Goal: Task Accomplishment & Management: Use online tool/utility

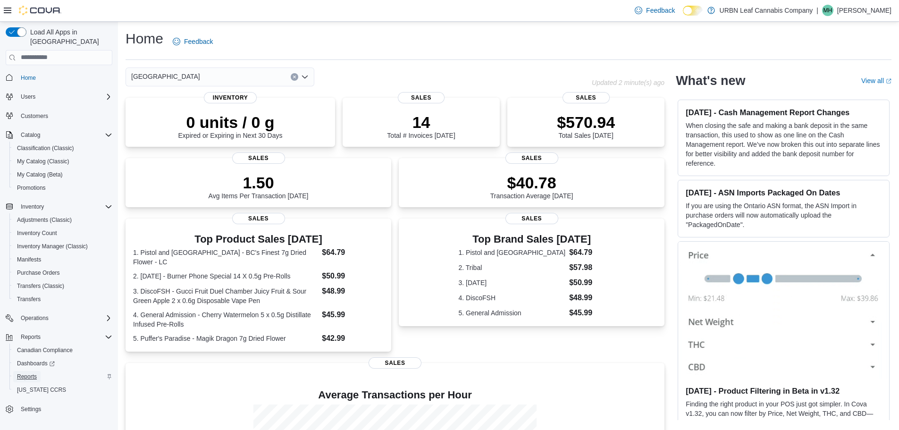
click at [25, 373] on span "Reports" at bounding box center [27, 377] width 20 height 8
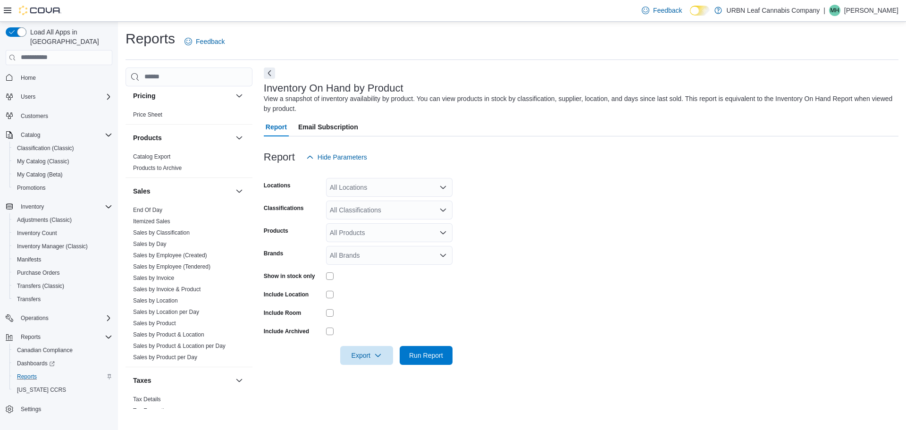
scroll to position [588, 0]
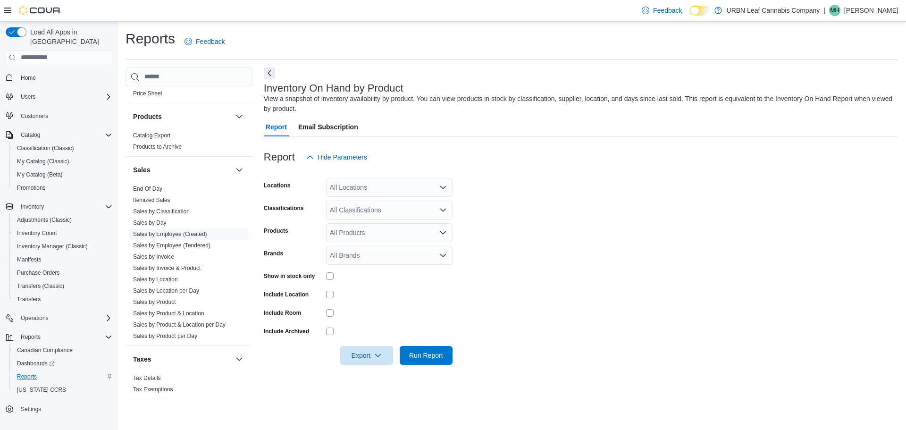
click at [164, 232] on link "Sales by Employee (Created)" at bounding box center [170, 234] width 74 height 7
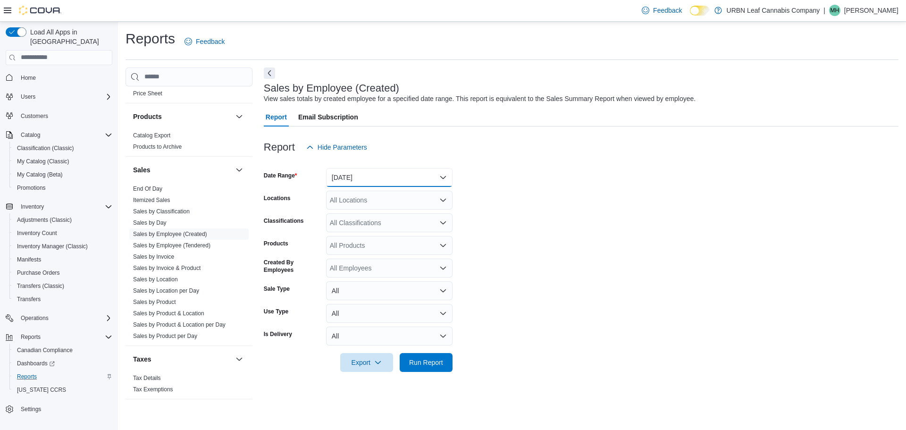
click at [440, 176] on button "Yesterday" at bounding box center [389, 177] width 126 height 19
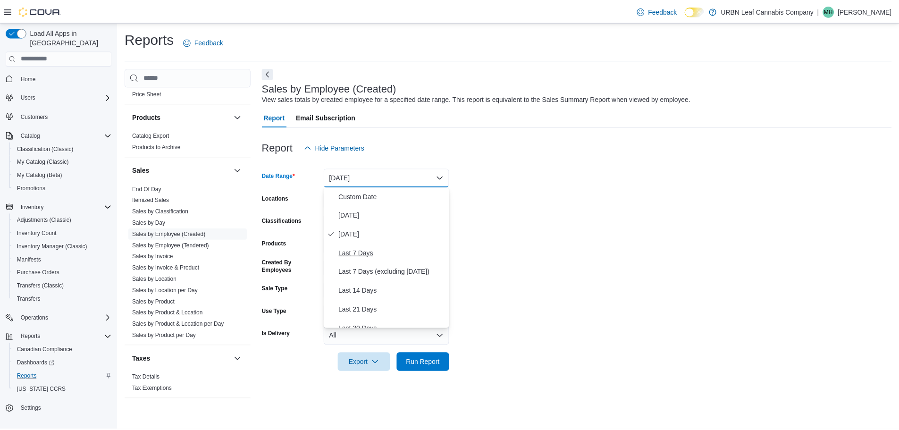
scroll to position [142, 0]
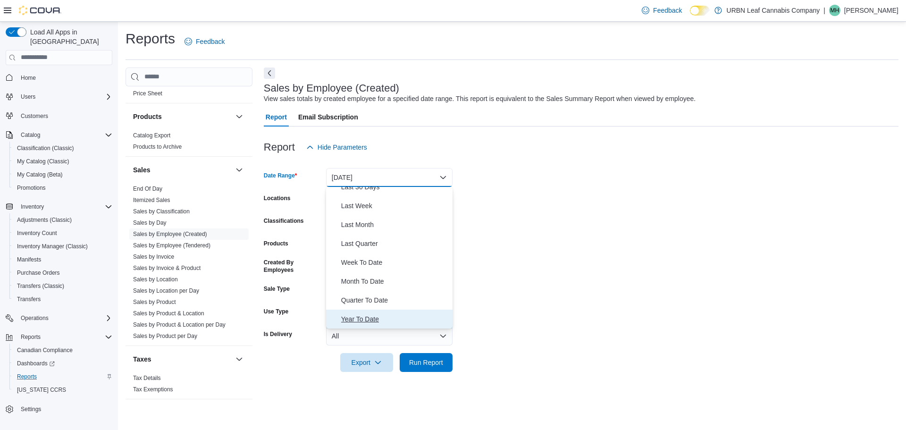
click at [374, 317] on span "Year To Date" at bounding box center [395, 318] width 108 height 11
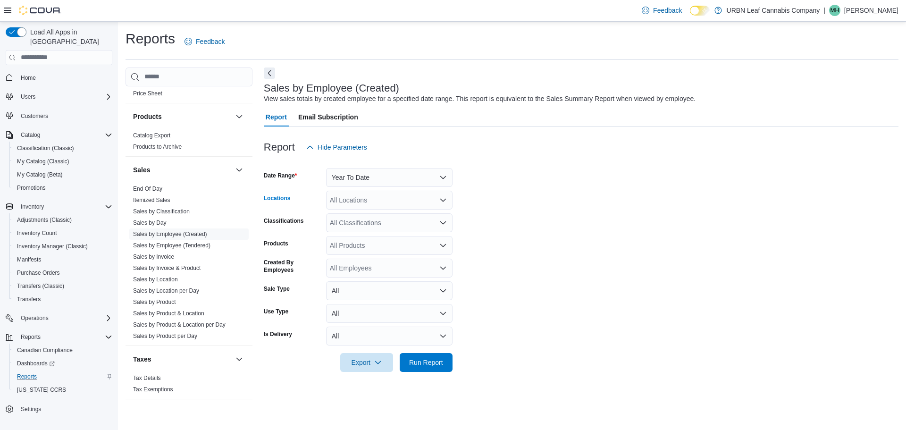
click at [446, 197] on icon "Open list of options" at bounding box center [443, 200] width 8 height 8
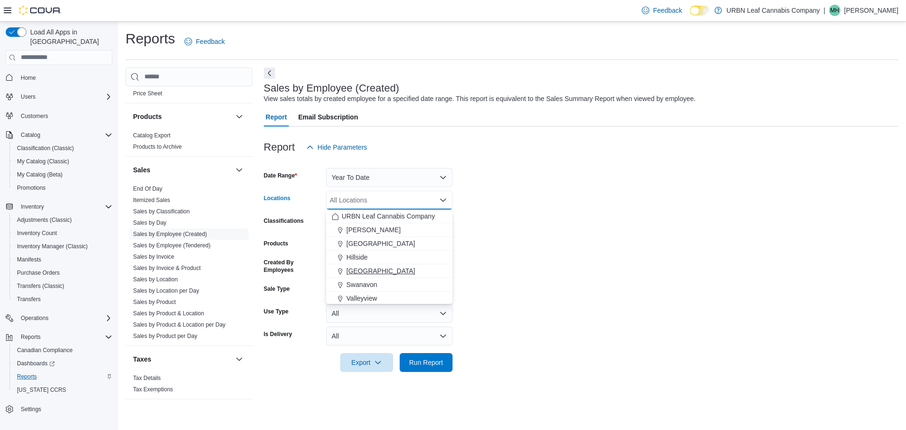
click at [387, 270] on div "[GEOGRAPHIC_DATA]" at bounding box center [389, 270] width 115 height 9
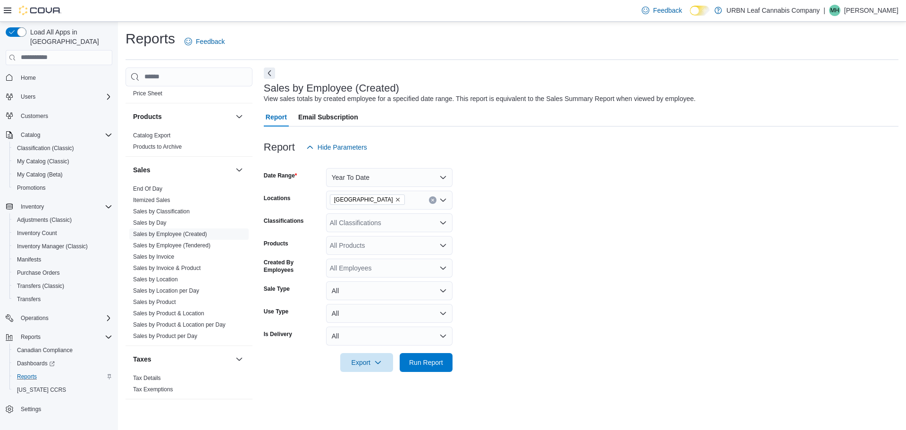
click at [534, 221] on form "Date Range Year To Date Locations Stony Plain Classifications All Classificatio…" at bounding box center [581, 264] width 635 height 215
click at [431, 360] on span "Run Report" at bounding box center [426, 361] width 34 height 9
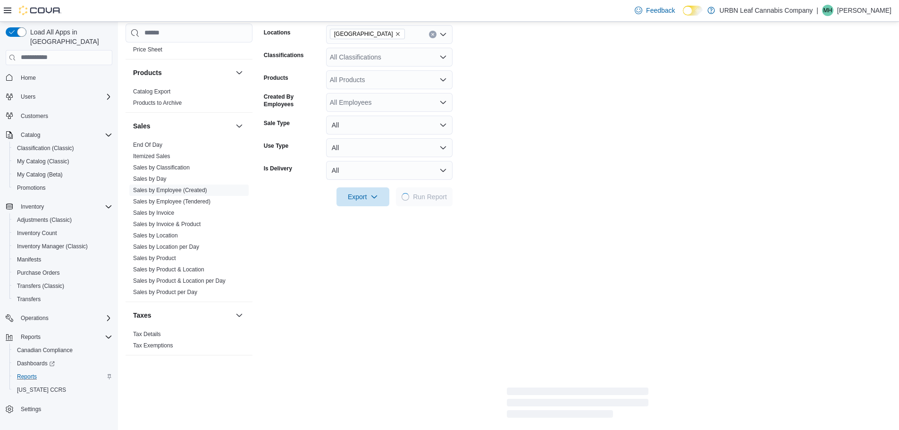
scroll to position [189, 0]
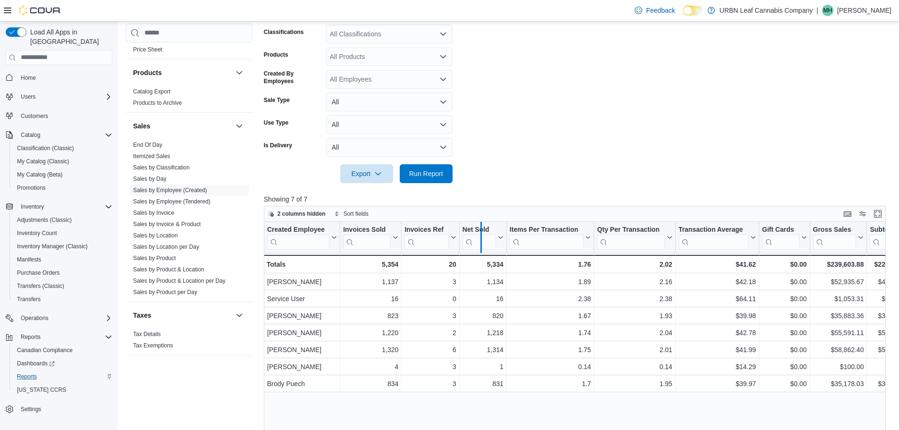
drag, startPoint x: 460, startPoint y: 224, endPoint x: 481, endPoint y: 225, distance: 21.8
click at [481, 225] on div at bounding box center [481, 237] width 8 height 31
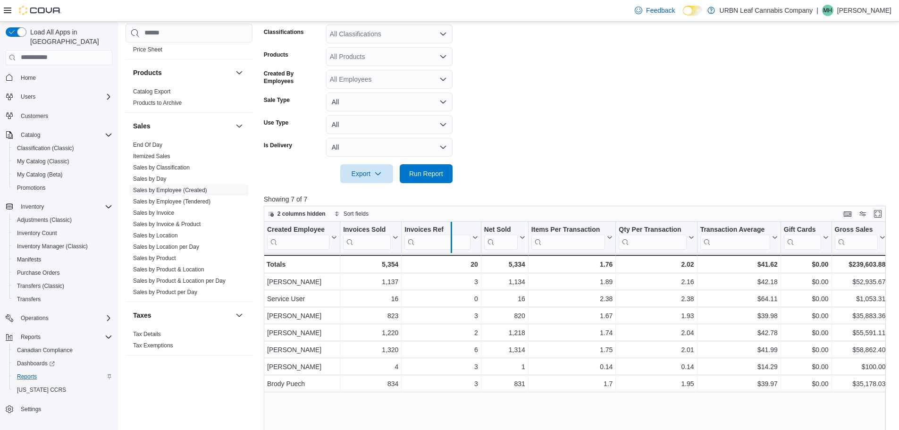
drag, startPoint x: 482, startPoint y: 225, endPoint x: 452, endPoint y: 226, distance: 30.2
click at [452, 226] on div at bounding box center [451, 237] width 8 height 31
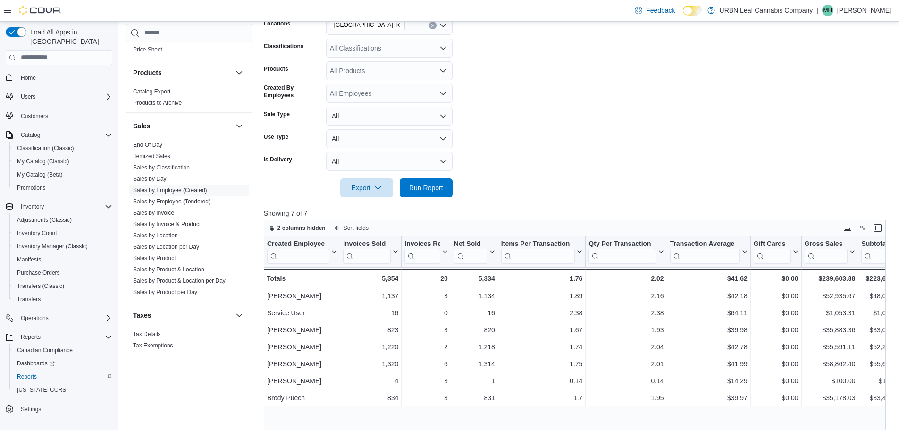
scroll to position [174, 0]
click at [188, 198] on link "Sales by Employee (Tendered)" at bounding box center [171, 201] width 77 height 7
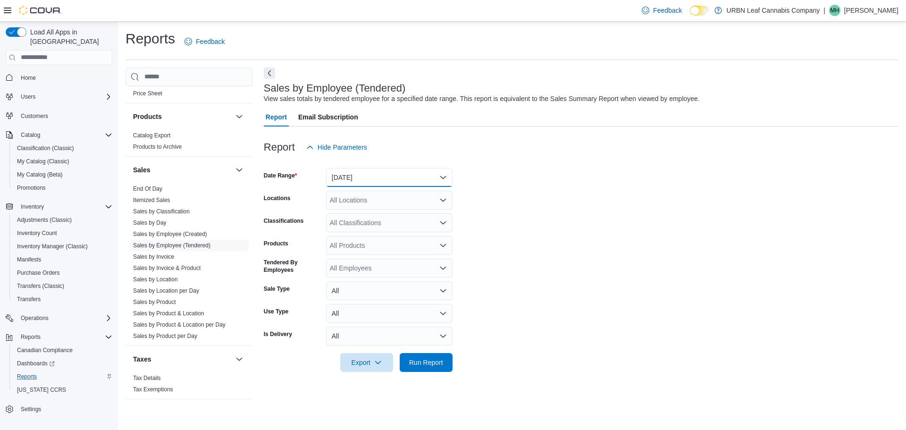
click at [447, 179] on button "Yesterday" at bounding box center [389, 177] width 126 height 19
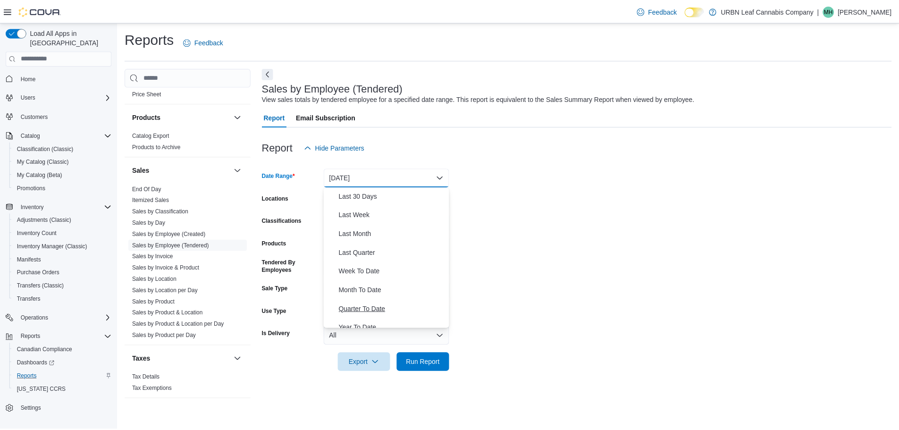
scroll to position [142, 0]
click at [373, 320] on span "Year To Date" at bounding box center [395, 318] width 108 height 11
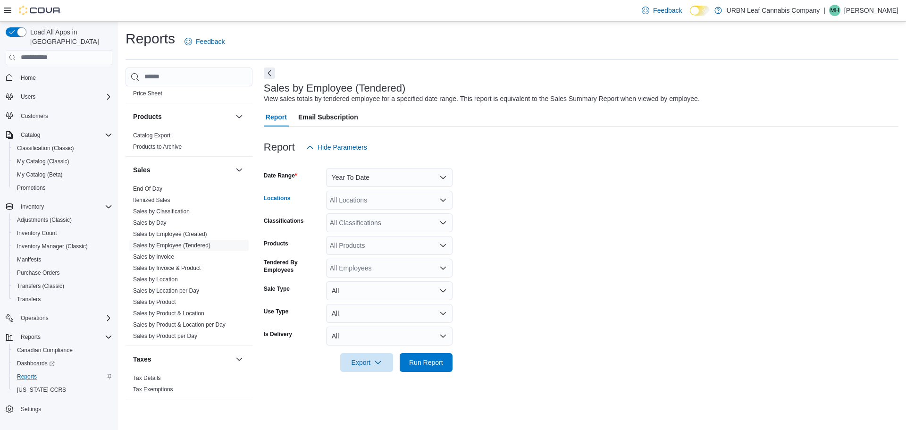
click at [443, 197] on icon "Open list of options" at bounding box center [443, 200] width 8 height 8
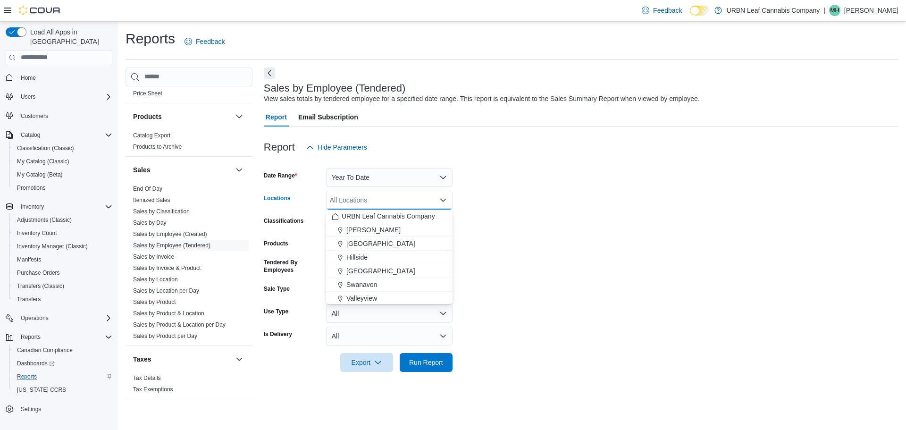
click at [361, 270] on span "[GEOGRAPHIC_DATA]" at bounding box center [380, 270] width 69 height 9
click at [508, 320] on form "Date Range Year To Date Locations Stony Plain Combo box. Selected. Stony Plain.…" at bounding box center [581, 264] width 635 height 215
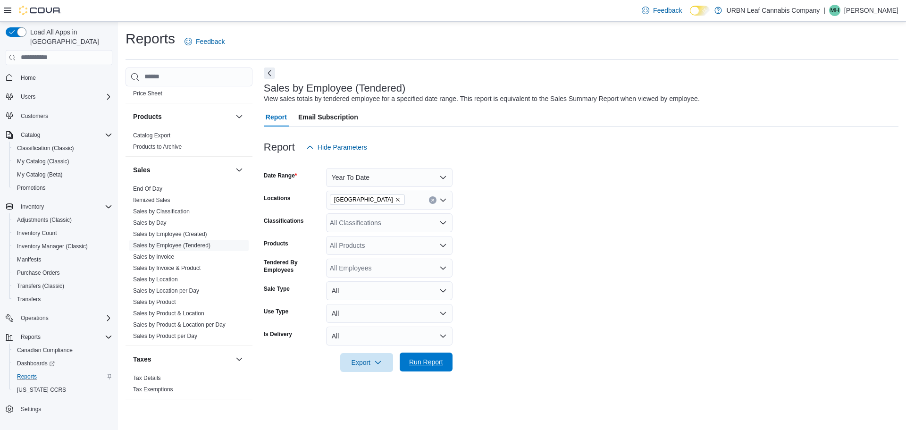
click at [439, 360] on span "Run Report" at bounding box center [426, 361] width 34 height 9
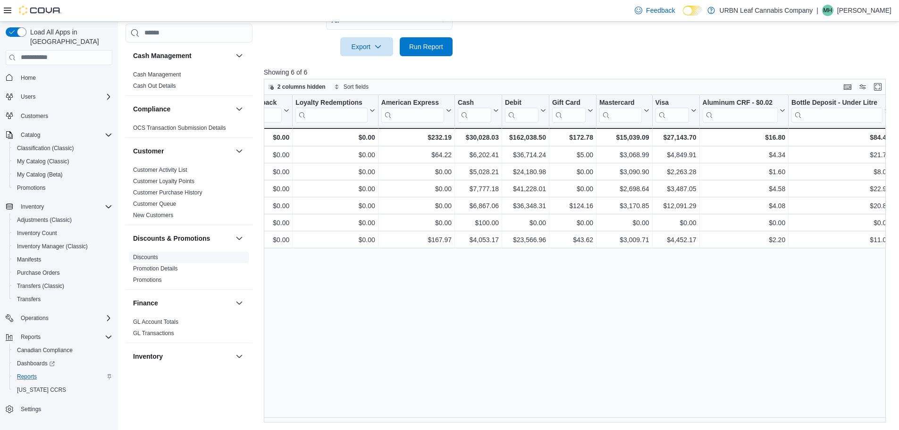
click at [140, 257] on link "Discounts" at bounding box center [145, 257] width 25 height 7
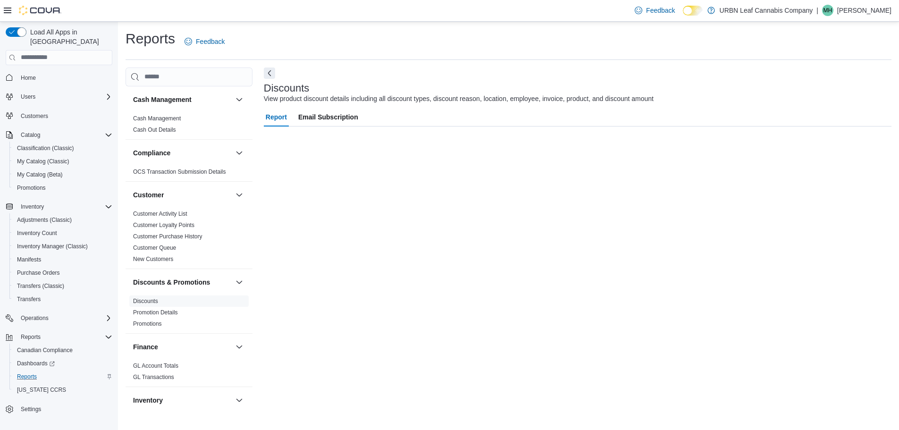
scroll to position [6, 0]
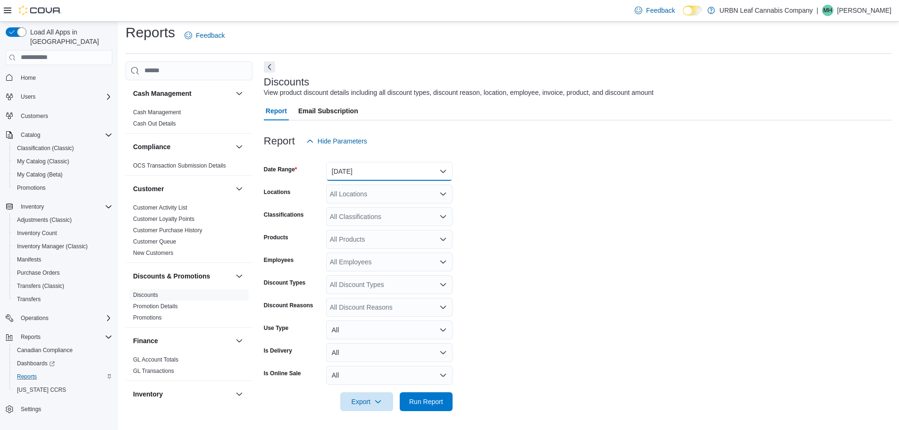
click at [444, 170] on button "Yesterday" at bounding box center [389, 171] width 126 height 19
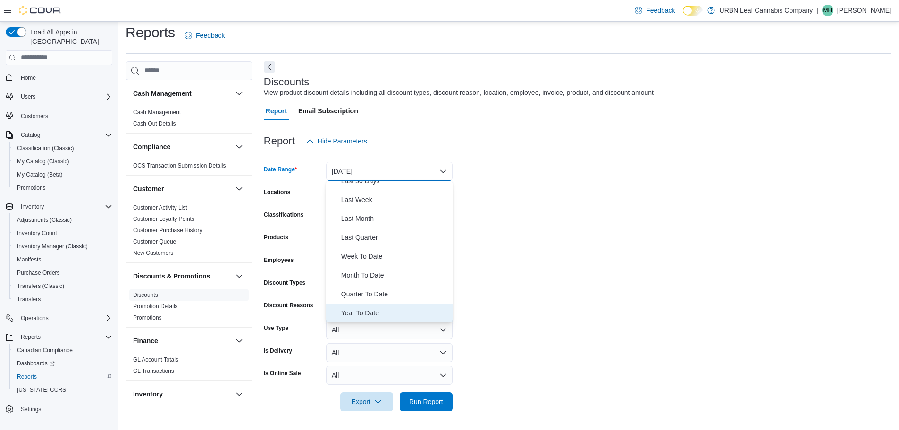
click at [372, 311] on span "Year To Date" at bounding box center [395, 312] width 108 height 11
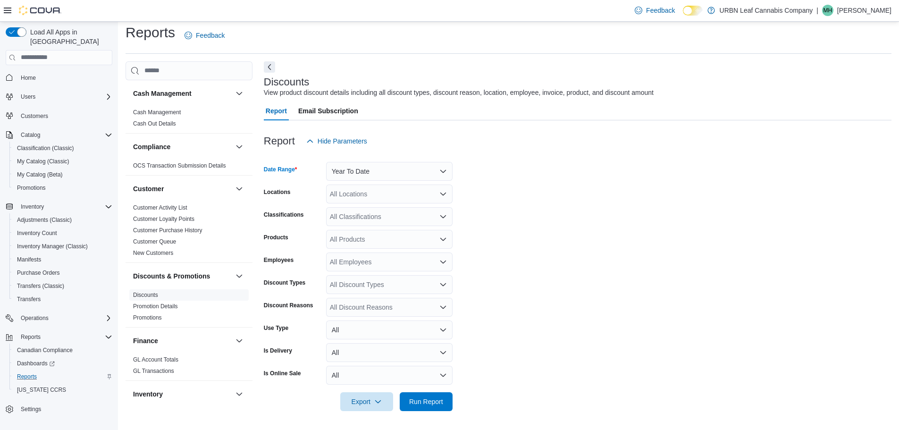
click at [446, 195] on icon "Open list of options" at bounding box center [443, 194] width 8 height 8
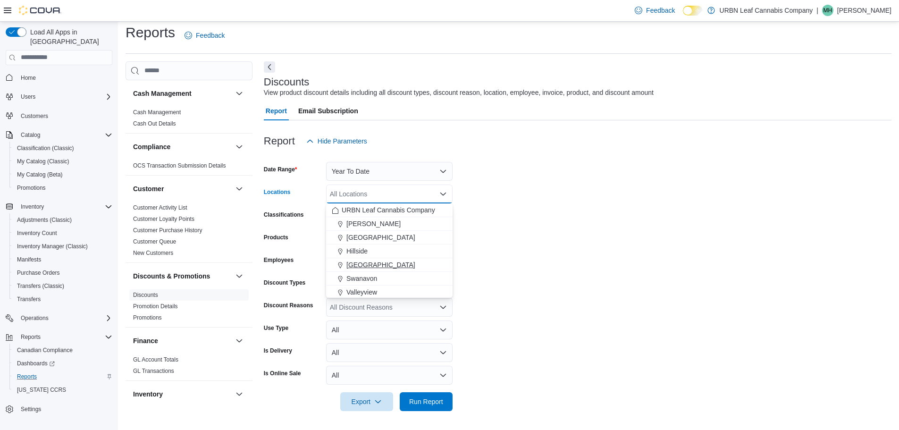
click at [364, 264] on span "[GEOGRAPHIC_DATA]" at bounding box center [380, 264] width 69 height 9
click at [538, 246] on form "Date Range Year To Date Locations Stony Plain Combo box. Selected. Stony Plain.…" at bounding box center [578, 281] width 628 height 261
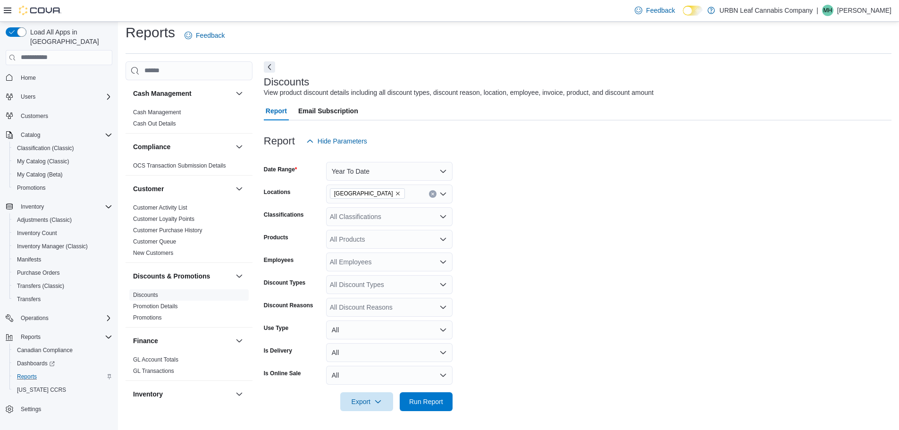
click at [444, 217] on icon "Open list of options" at bounding box center [443, 216] width 6 height 3
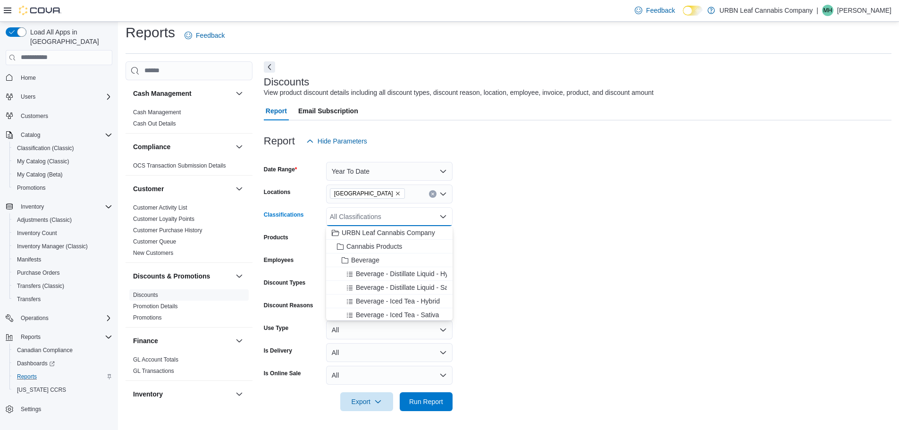
click at [444, 217] on icon "Close list of options" at bounding box center [443, 216] width 6 height 3
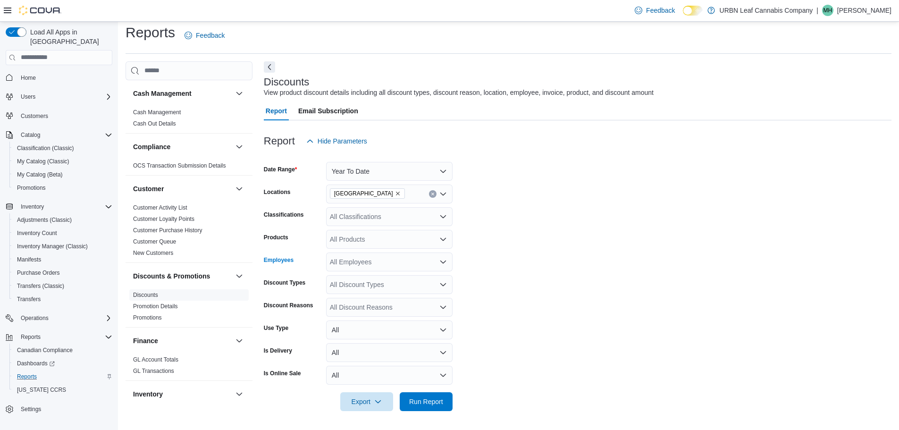
click at [443, 264] on icon "Open list of options" at bounding box center [443, 262] width 8 height 8
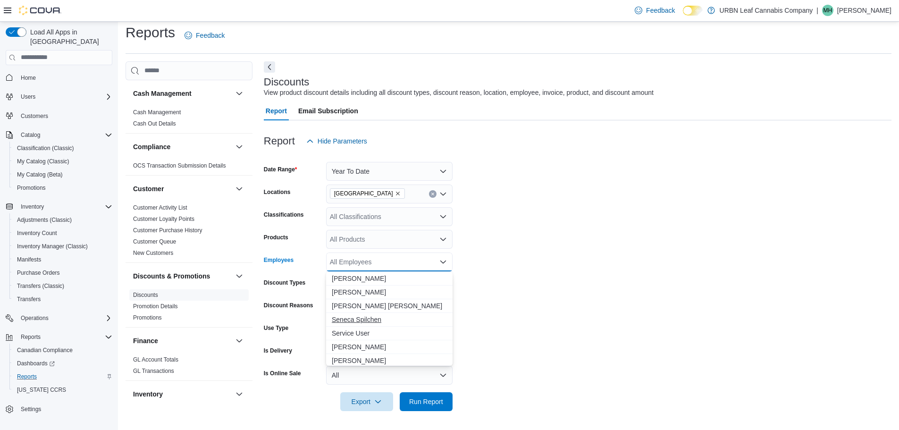
scroll to position [1622, 0]
click at [367, 297] on span "Sam Belanger" at bounding box center [389, 298] width 115 height 9
click at [514, 281] on form "Date Range Year To Date Locations Stony Plain Classifications All Classificatio…" at bounding box center [578, 281] width 628 height 261
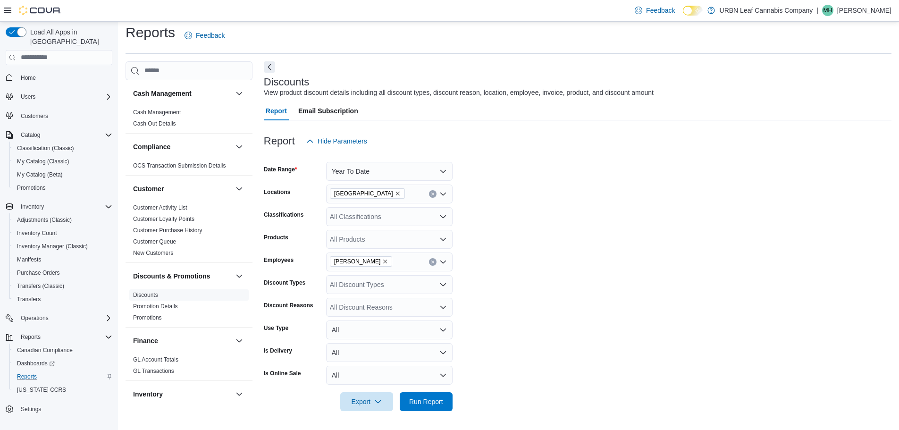
click at [442, 283] on icon "Open list of options" at bounding box center [443, 285] width 8 height 8
click at [446, 283] on icon "Close list of options" at bounding box center [443, 285] width 8 height 8
click at [445, 307] on icon "Open list of options" at bounding box center [443, 306] width 6 height 3
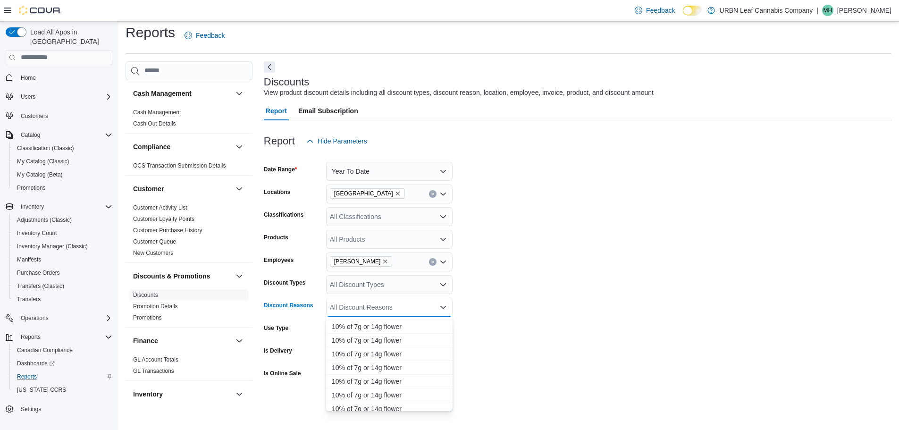
scroll to position [1982, 0]
click at [538, 280] on form "Date Range Year To Date Locations Stony Plain Classifications All Classificatio…" at bounding box center [578, 281] width 628 height 261
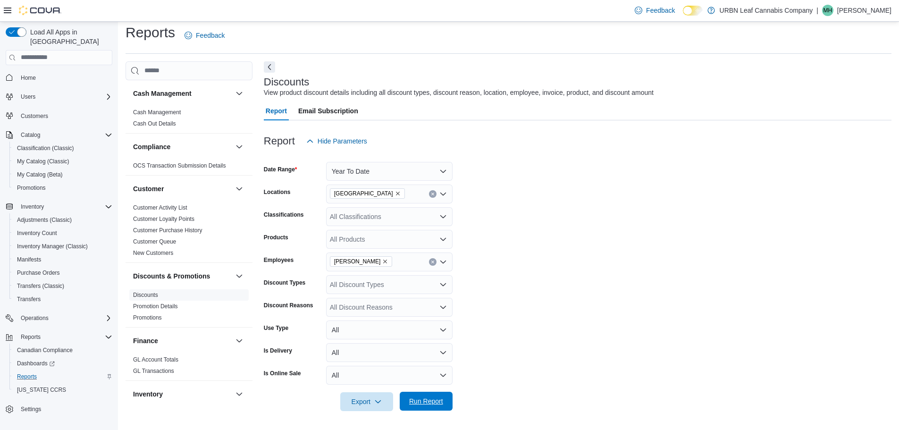
click at [436, 403] on span "Run Report" at bounding box center [426, 400] width 34 height 9
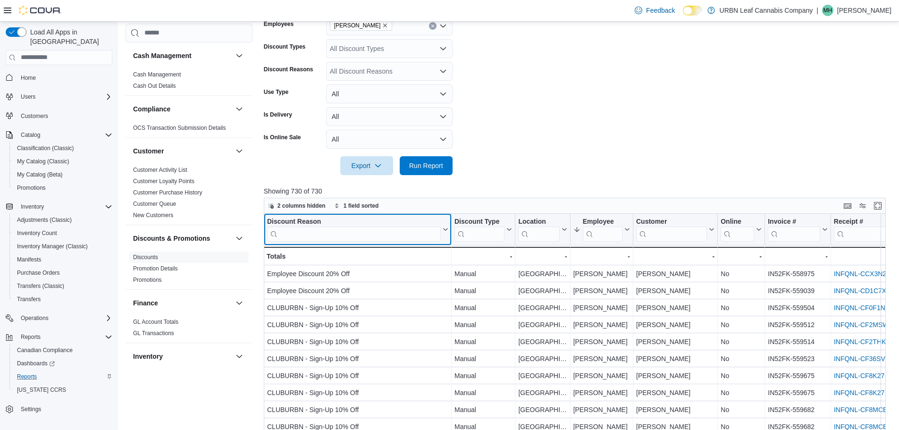
click at [432, 234] on input "search" at bounding box center [354, 233] width 174 height 15
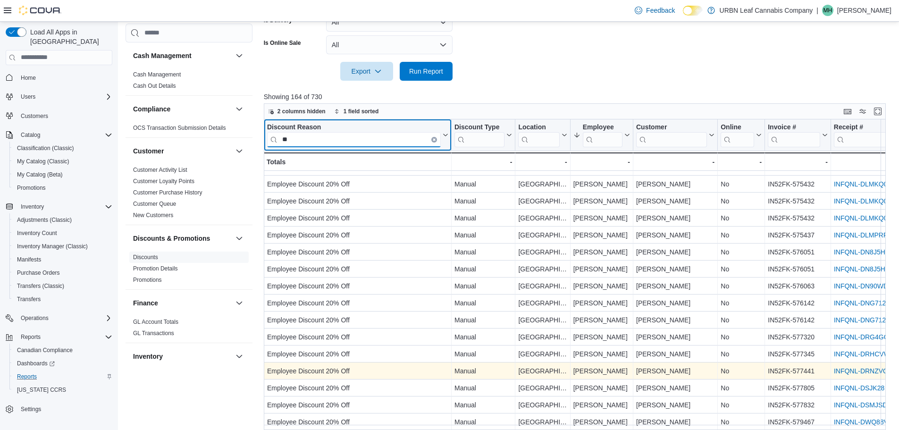
scroll to position [361, 0]
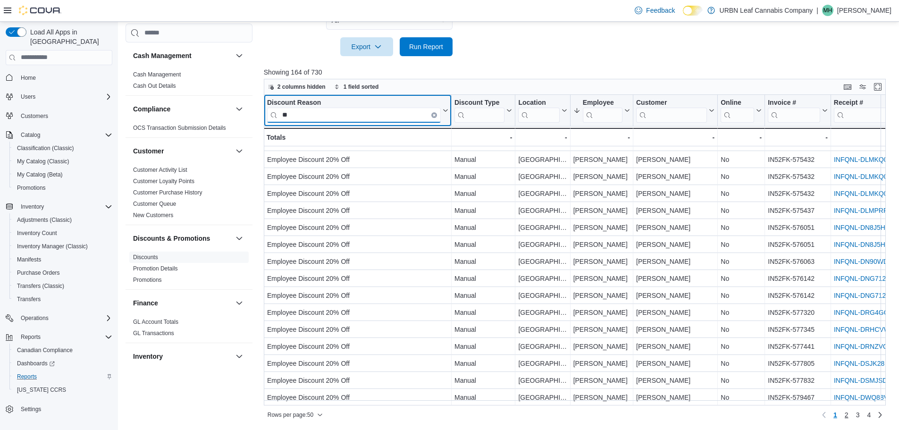
type input "**"
click at [849, 416] on span "2" at bounding box center [847, 414] width 4 height 9
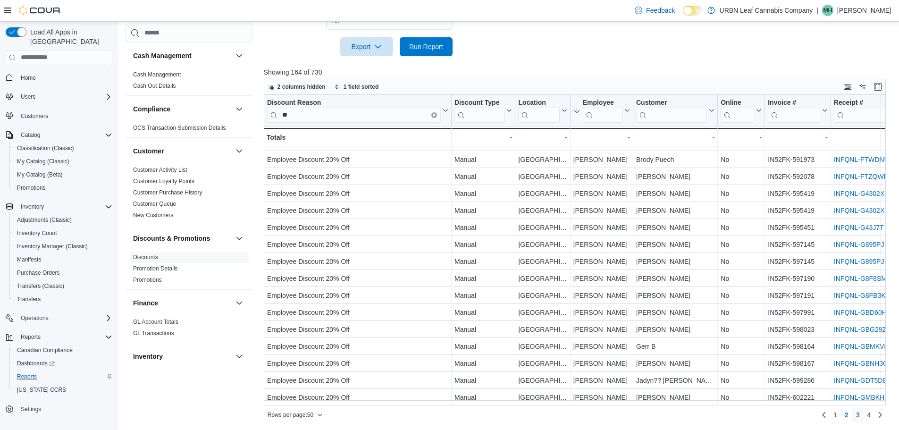
click at [860, 413] on span "3" at bounding box center [858, 414] width 4 height 9
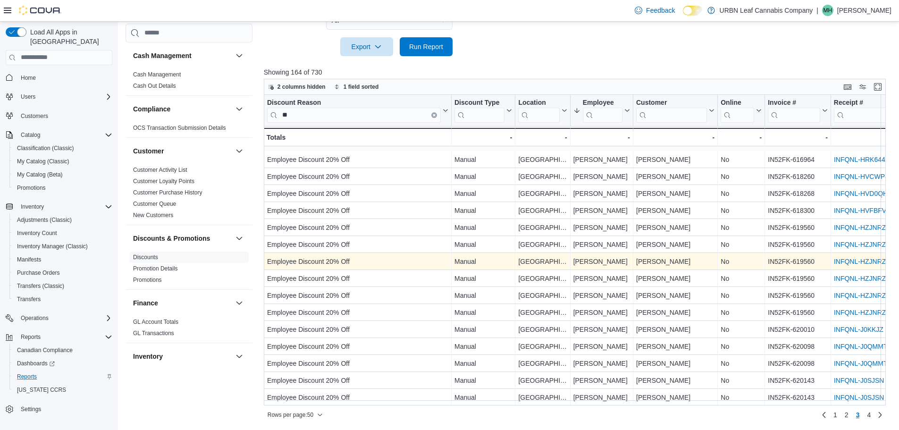
scroll to position [378, 0]
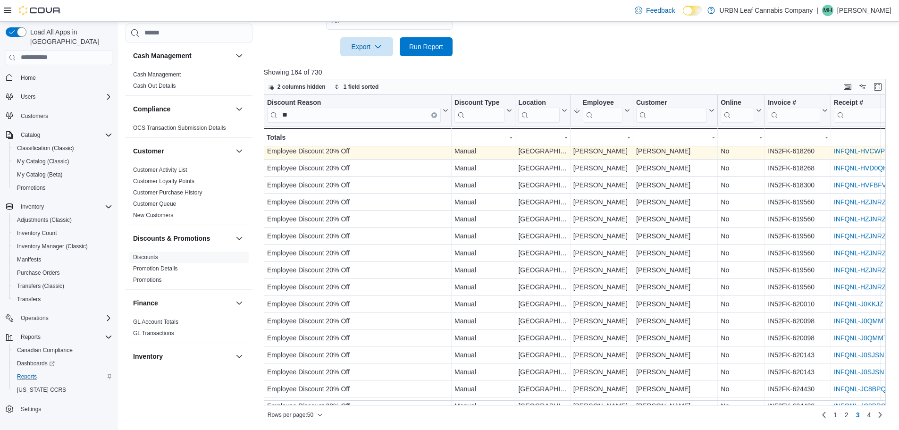
click at [858, 149] on link "INFQNL-HVCWP8" at bounding box center [861, 151] width 55 height 8
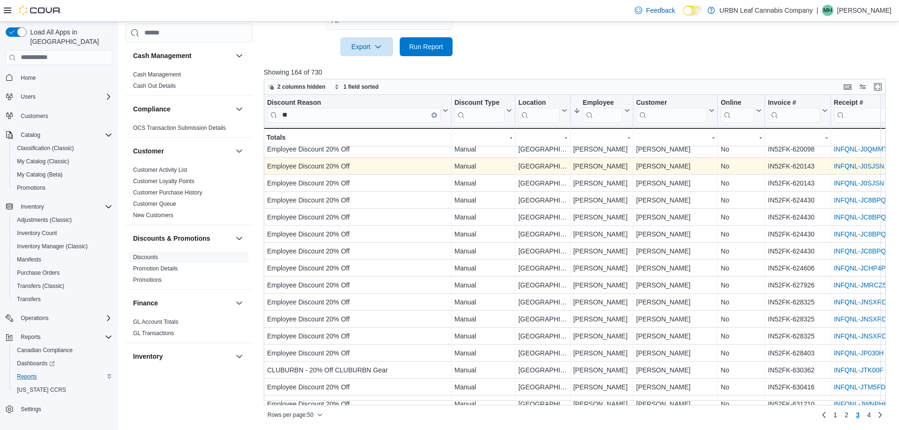
scroll to position [595, 0]
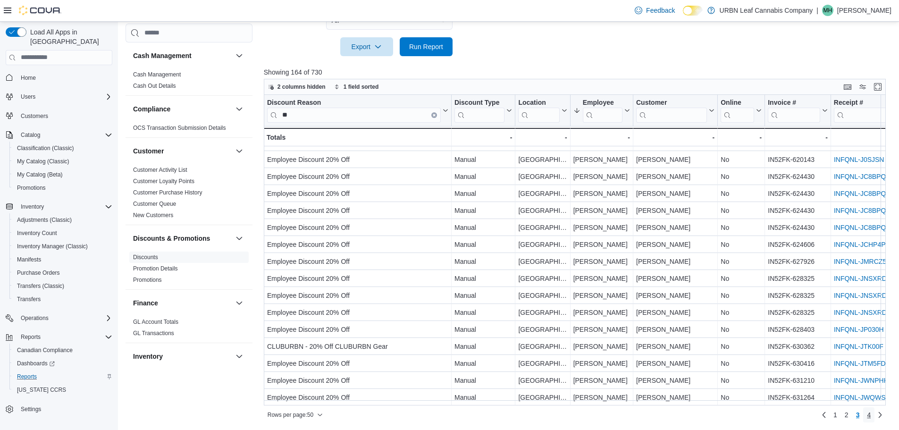
click at [871, 413] on span "4" at bounding box center [869, 414] width 4 height 9
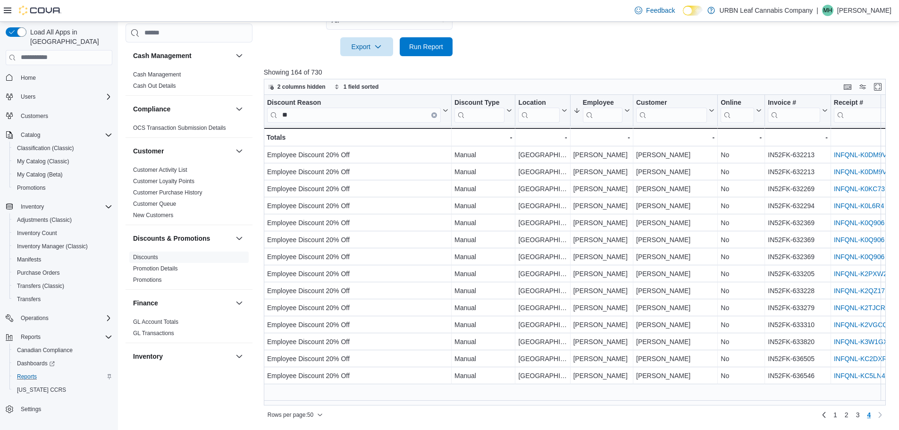
scroll to position [0, 0]
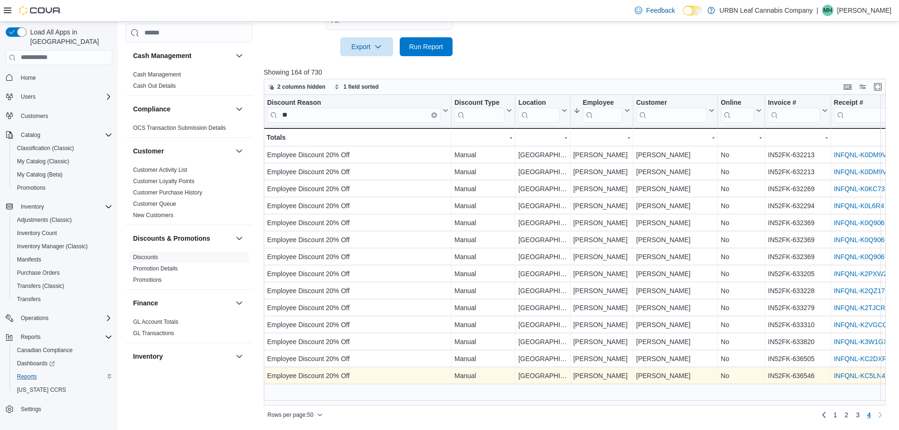
click at [858, 375] on link "INFQNL-KC5LN4" at bounding box center [859, 376] width 51 height 8
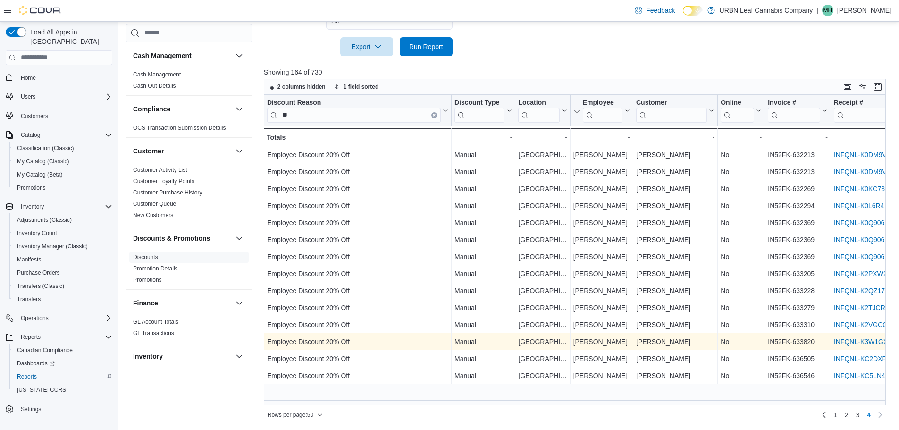
click at [870, 341] on link "INFQNL-K3W1GX" at bounding box center [861, 342] width 54 height 8
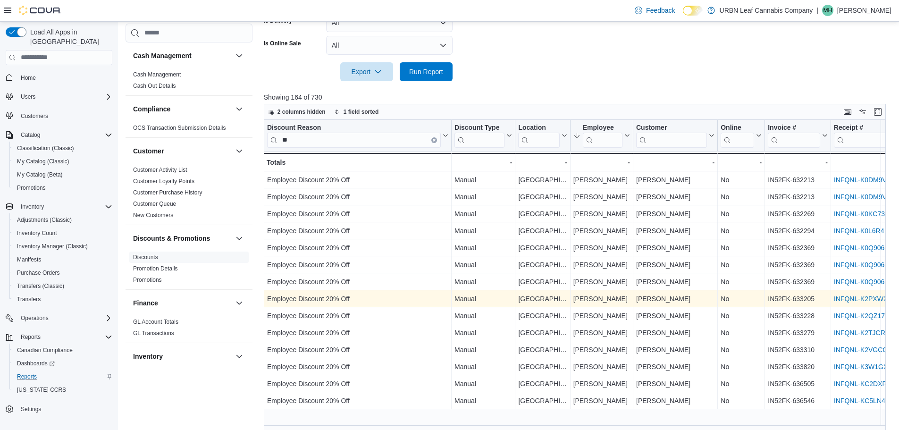
scroll to position [361, 0]
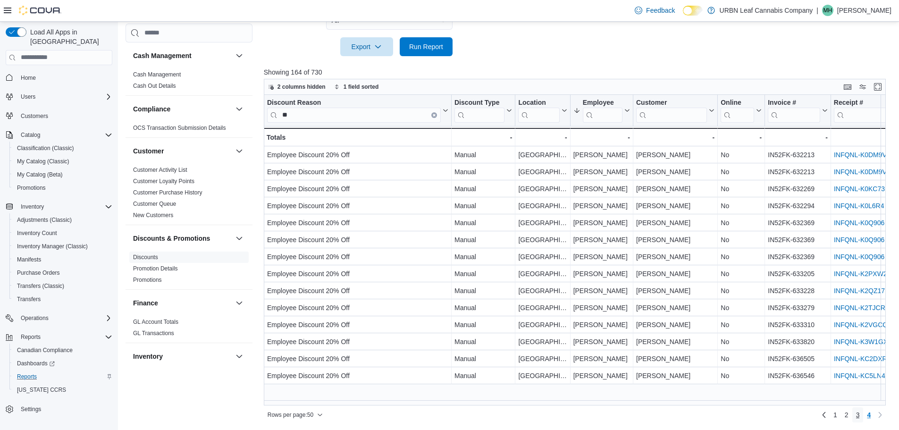
click at [860, 414] on span "3" at bounding box center [858, 414] width 4 height 9
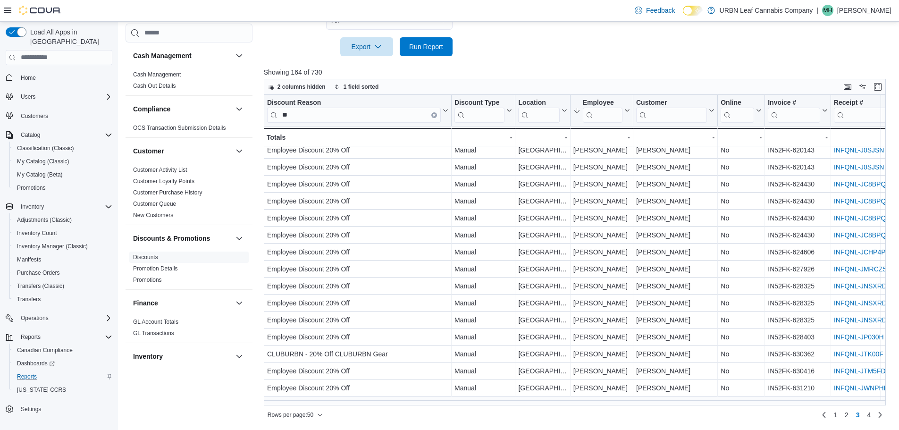
scroll to position [595, 0]
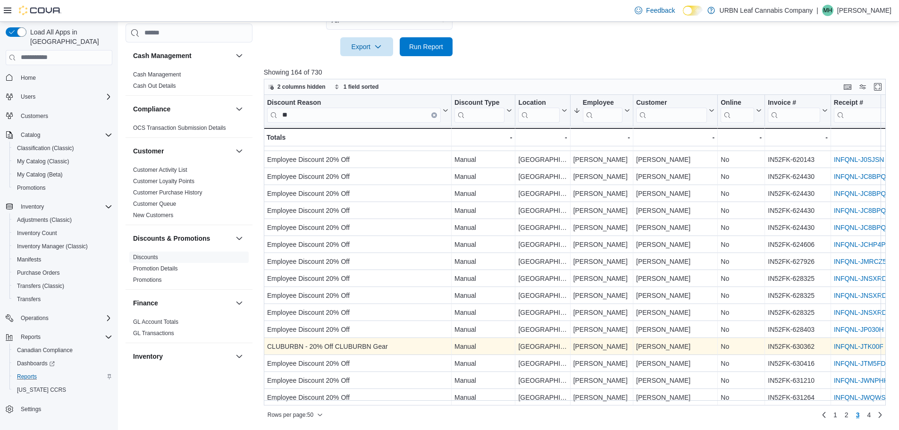
click at [855, 343] on link "INFQNL-JTK00F" at bounding box center [859, 347] width 50 height 8
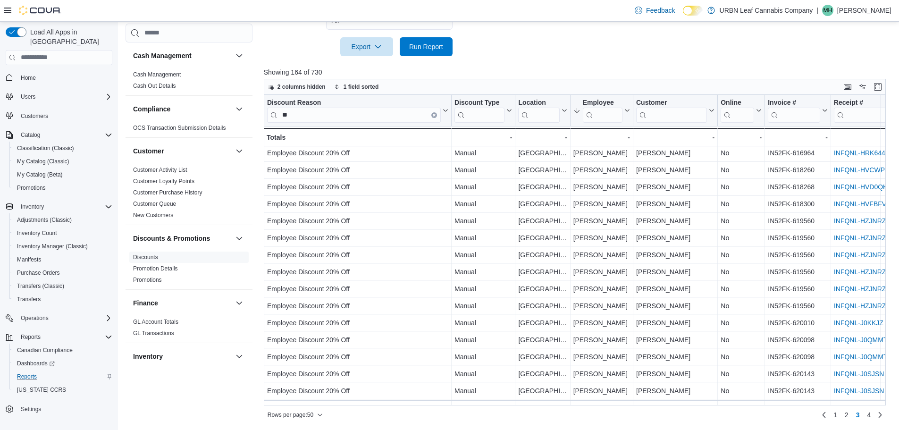
scroll to position [312, 0]
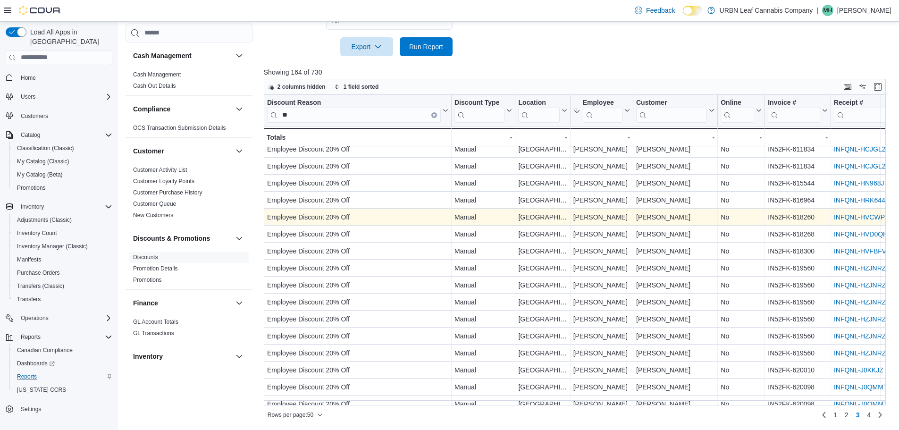
click at [850, 216] on link "INFQNL-HVCWP8" at bounding box center [861, 217] width 55 height 8
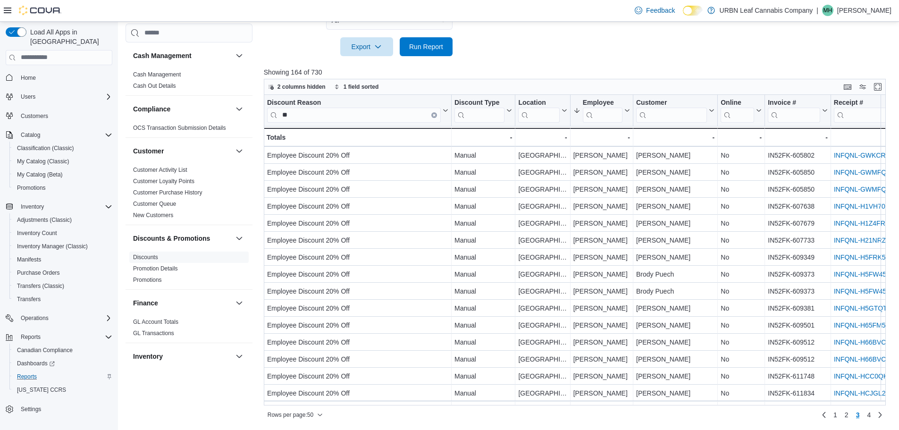
scroll to position [28, 0]
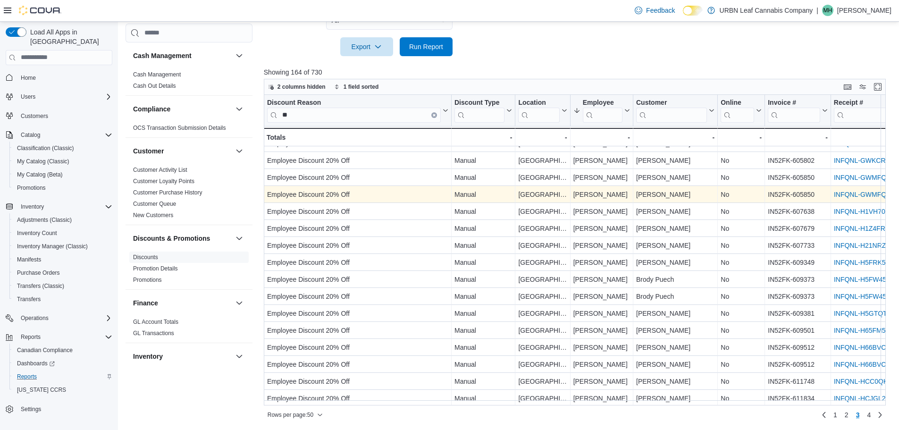
click at [875, 195] on link "INFQNL-GWMFQZ" at bounding box center [862, 195] width 57 height 8
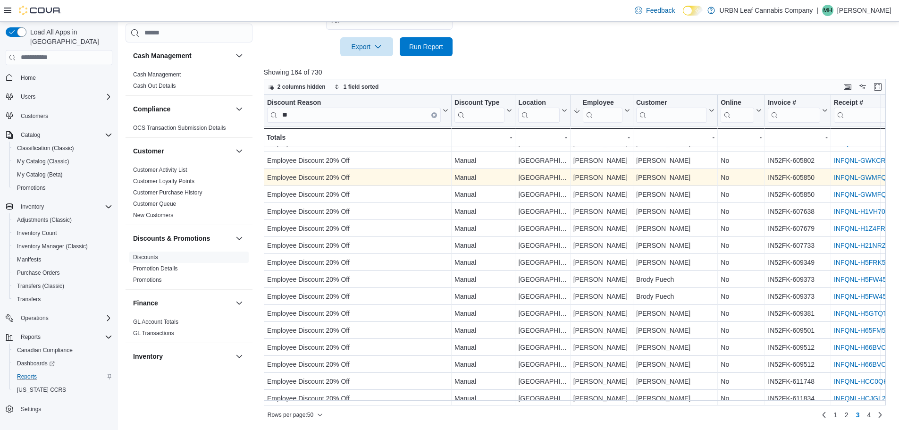
click at [868, 178] on link "INFQNL-GWMFQZ" at bounding box center [862, 178] width 57 height 8
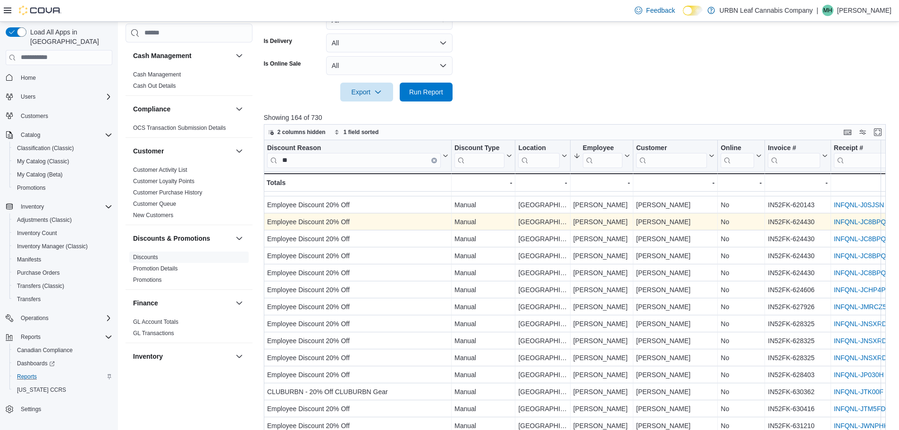
scroll to position [361, 0]
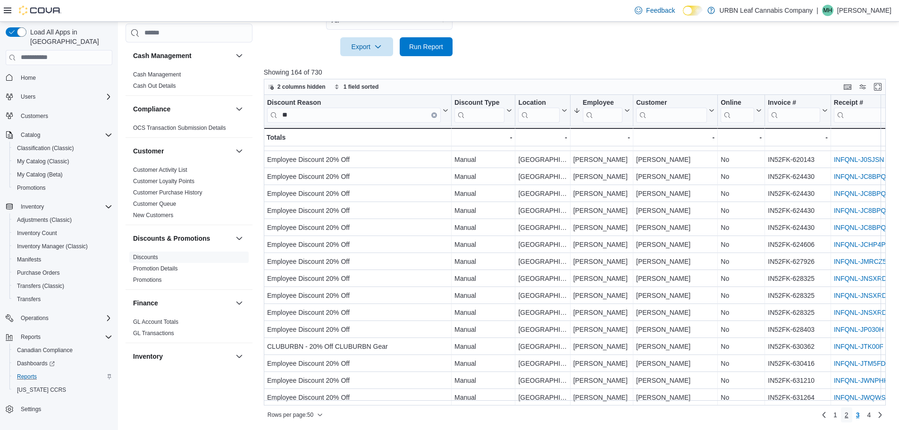
click at [849, 416] on span "2" at bounding box center [847, 414] width 4 height 9
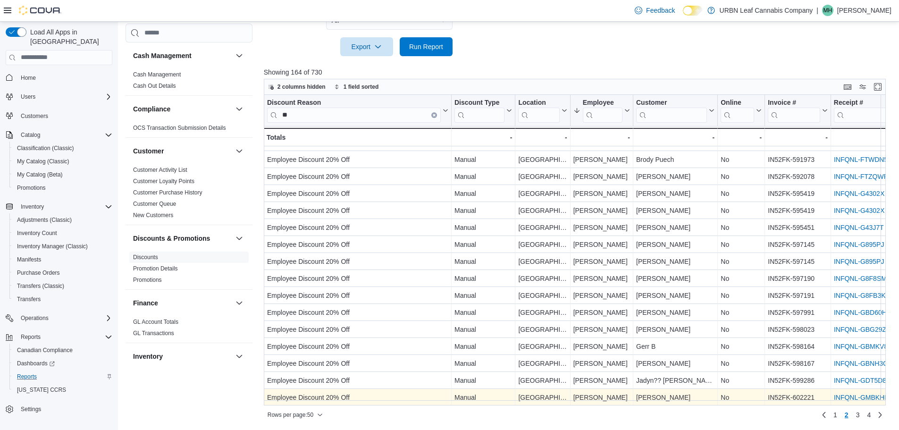
click at [850, 394] on link "INFQNL-GMBKHF" at bounding box center [861, 398] width 55 height 8
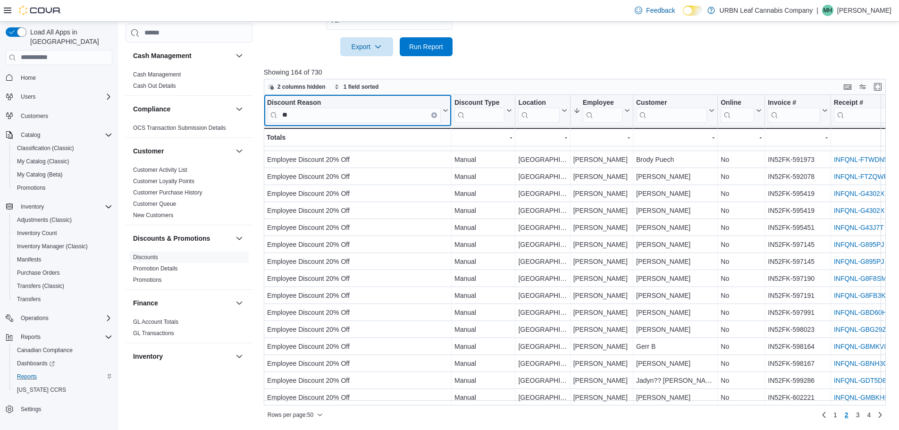
click at [434, 115] on icon "Clear input" at bounding box center [434, 115] width 2 height 2
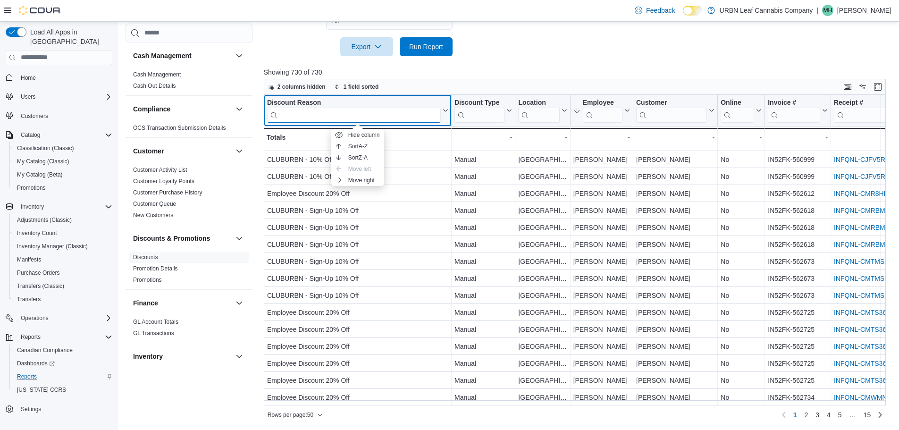
click at [383, 114] on input "search" at bounding box center [354, 114] width 174 height 15
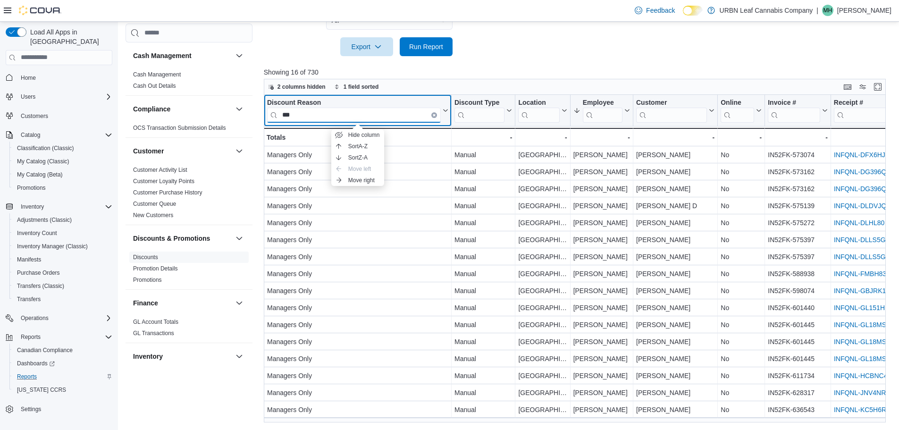
type input "***"
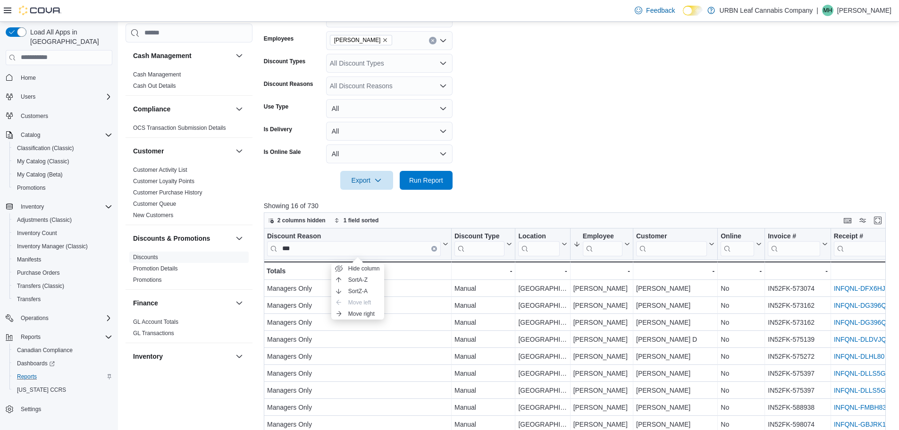
scroll to position [361, 0]
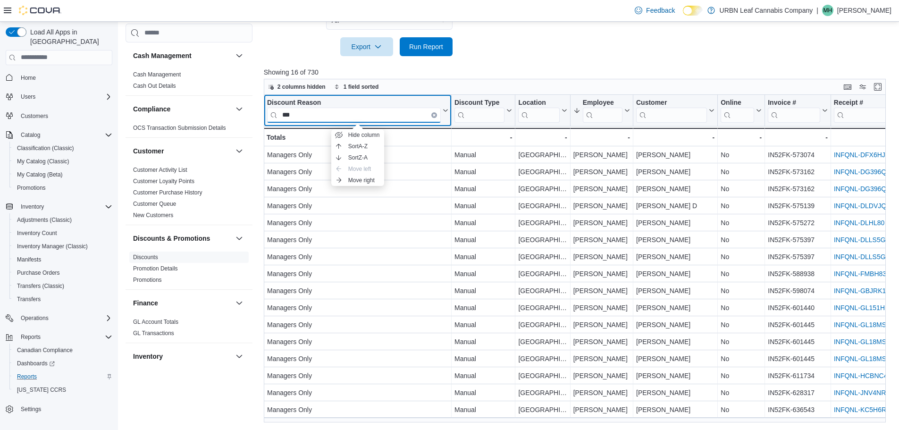
click at [384, 112] on input "***" at bounding box center [354, 114] width 174 height 15
click at [394, 105] on div "Discount Reason" at bounding box center [354, 102] width 174 height 9
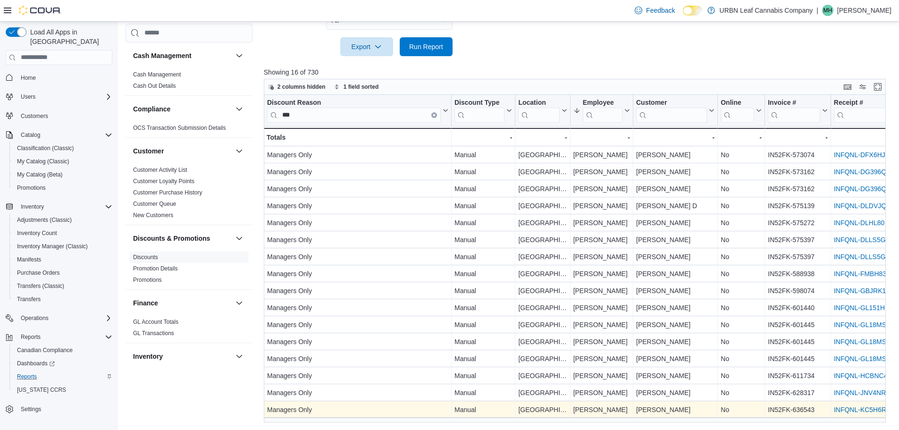
click at [854, 410] on link "INFQNL-KC5H6R" at bounding box center [860, 410] width 52 height 8
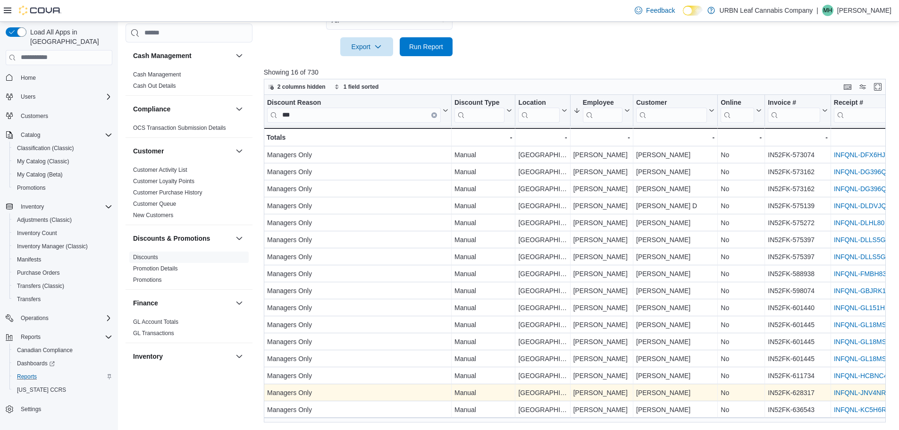
click at [858, 391] on link "INFQNL-JNV4NR" at bounding box center [860, 393] width 52 height 8
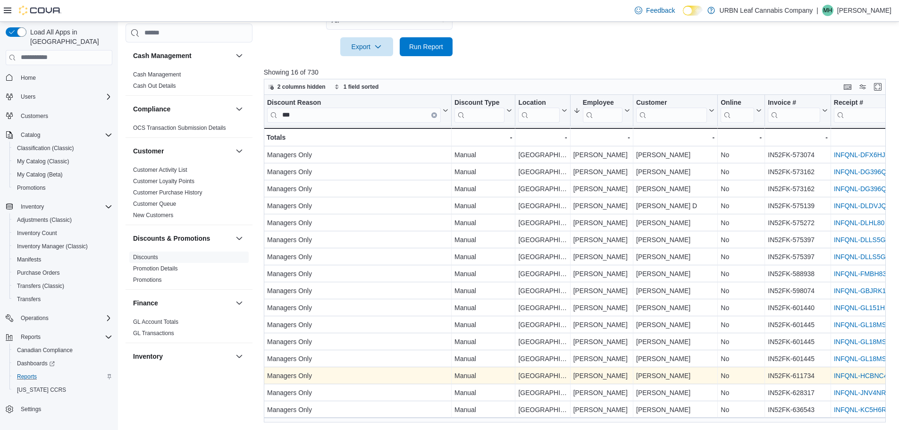
click at [870, 372] on link "INFQNL-HCBNC4" at bounding box center [861, 376] width 54 height 8
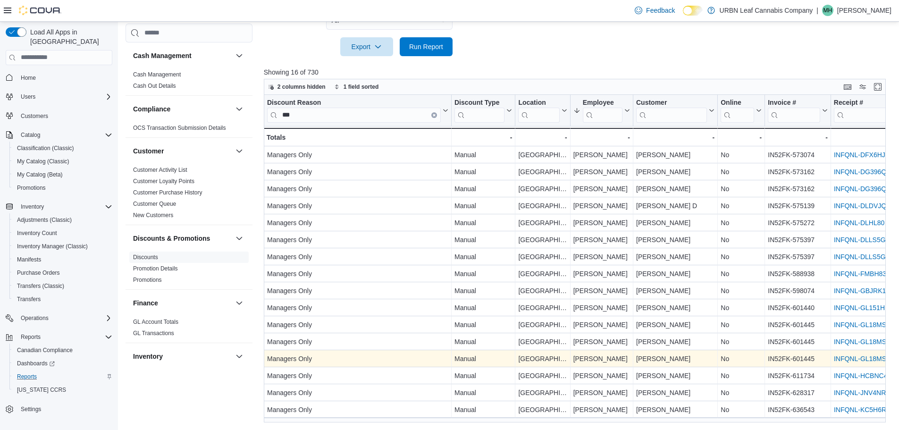
click at [841, 356] on link "INFQNL-GL18MS" at bounding box center [860, 359] width 52 height 8
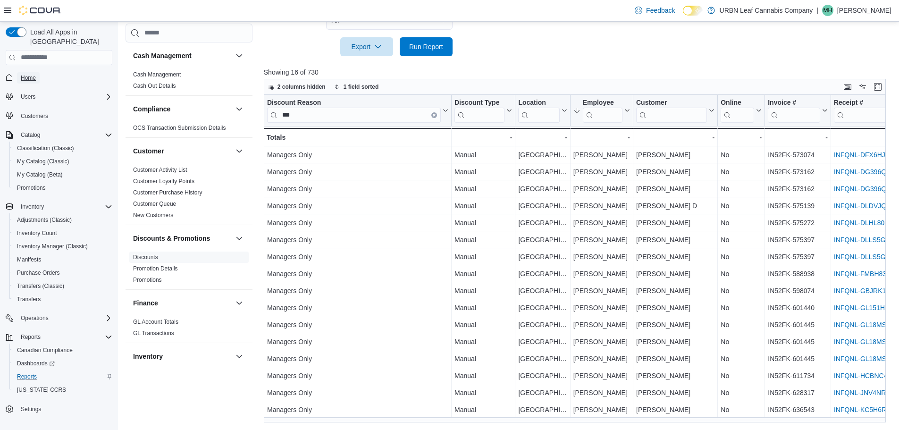
click at [24, 74] on span "Home" at bounding box center [28, 78] width 15 height 8
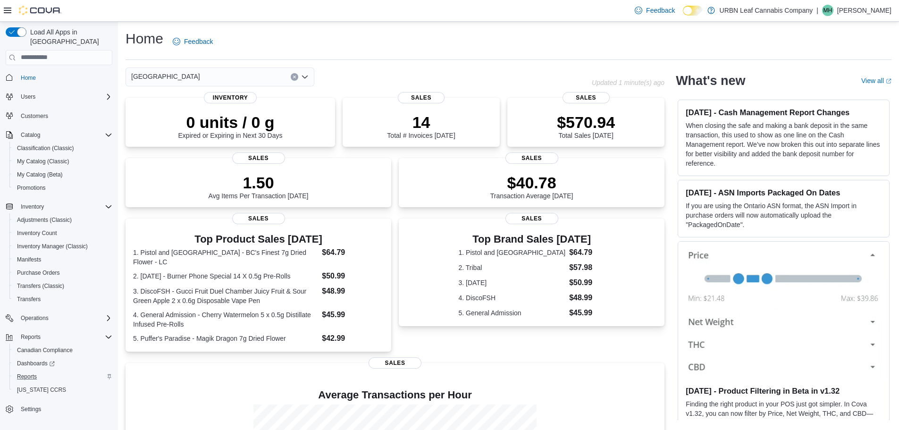
click at [6, 9] on icon at bounding box center [8, 11] width 8 height 8
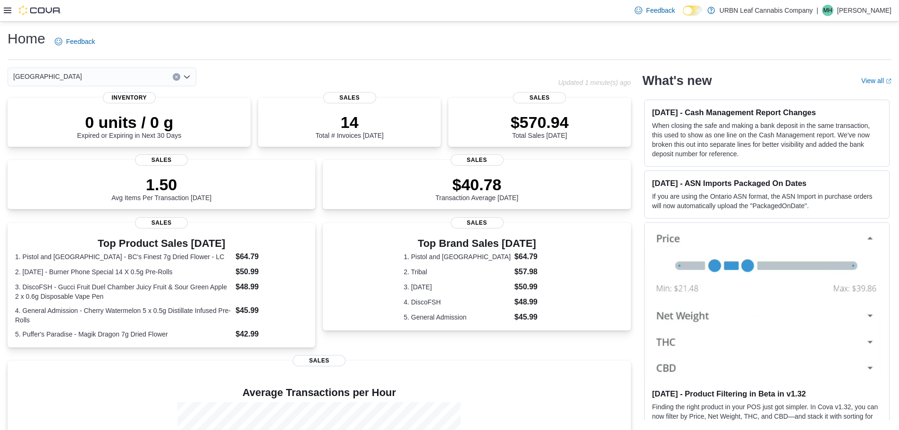
click at [6, 9] on icon at bounding box center [8, 11] width 8 height 8
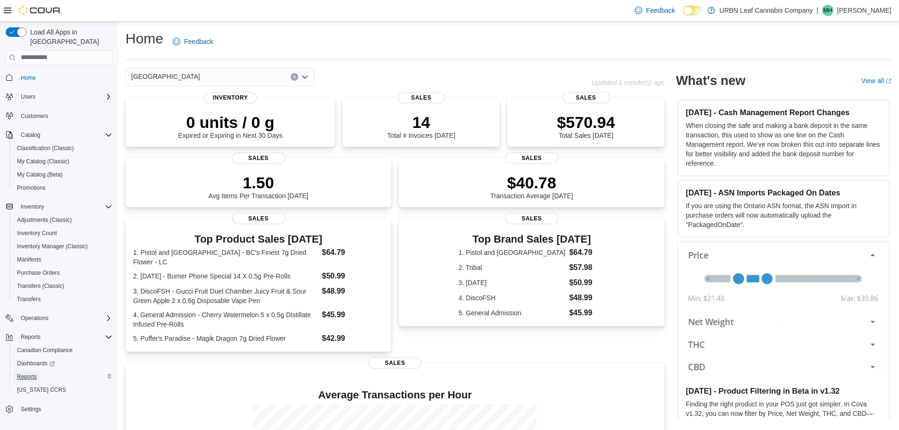
click at [26, 371] on span "Reports" at bounding box center [27, 376] width 20 height 11
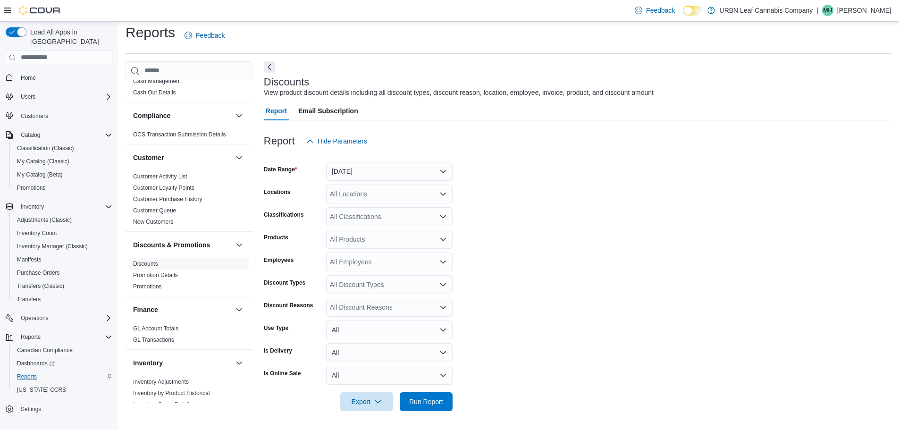
scroll to position [47, 0]
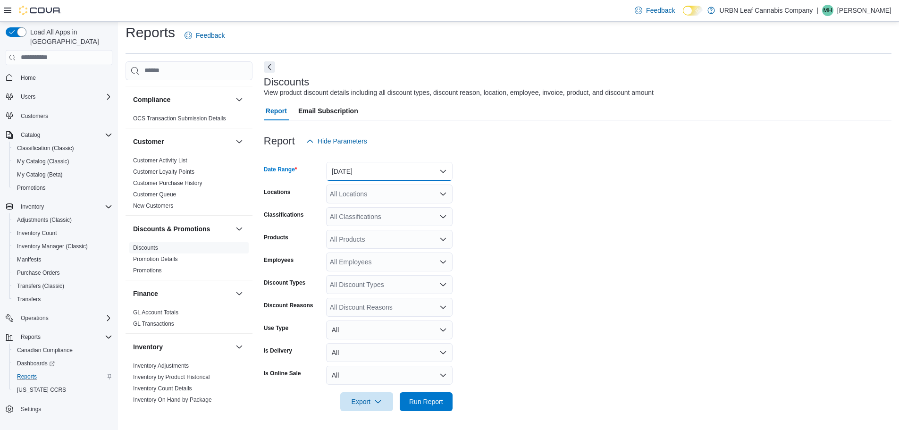
click at [439, 172] on button "Yesterday" at bounding box center [389, 171] width 126 height 19
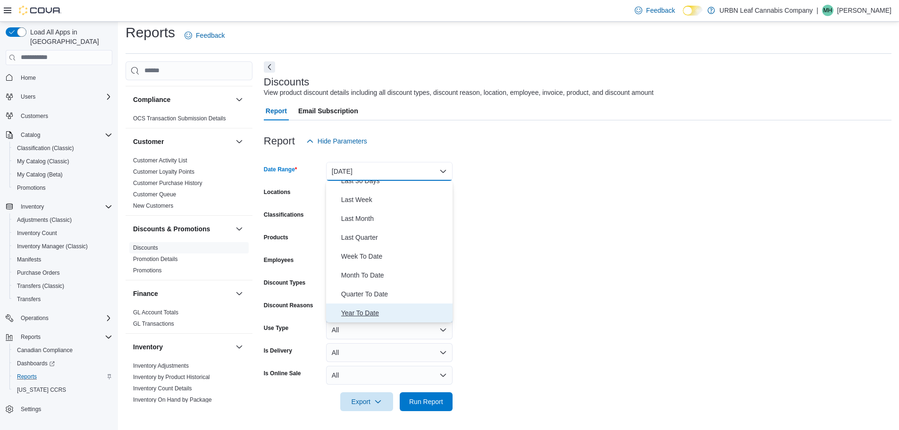
click at [378, 315] on span "Year To Date" at bounding box center [395, 312] width 108 height 11
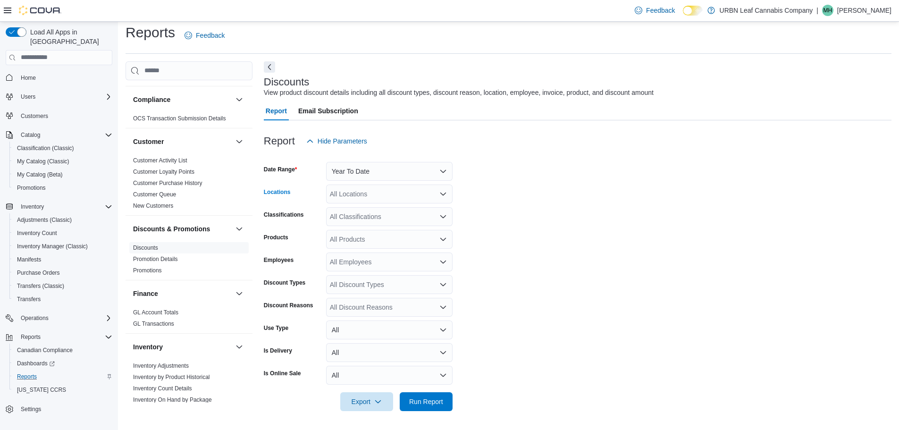
click at [445, 195] on icon "Open list of options" at bounding box center [443, 194] width 8 height 8
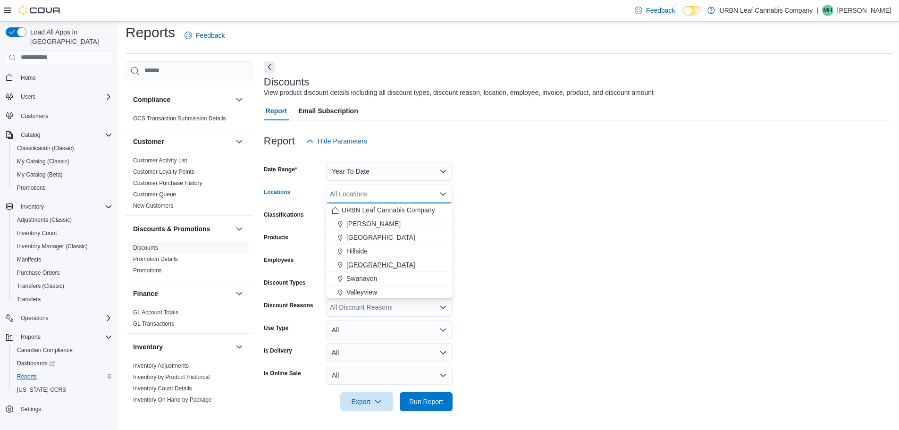
click at [375, 263] on span "[GEOGRAPHIC_DATA]" at bounding box center [380, 264] width 69 height 9
click at [572, 233] on form "Date Range Year To Date Locations Stony Plain Combo box. Selected. Stony Plain.…" at bounding box center [578, 281] width 628 height 261
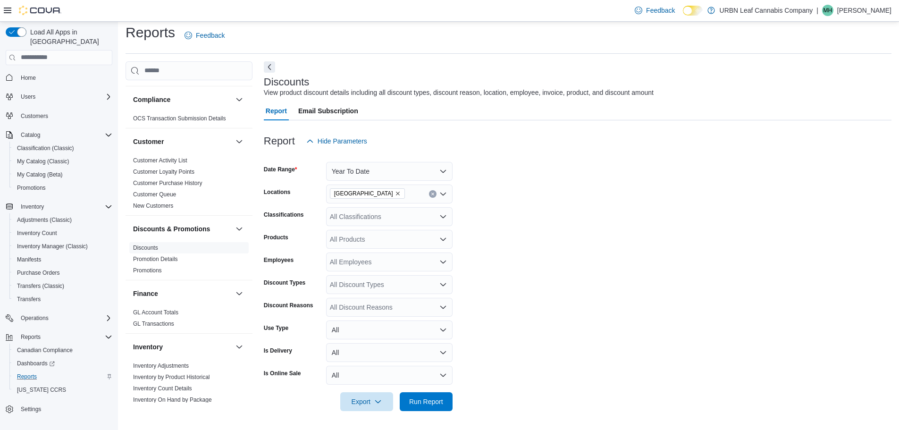
click at [442, 259] on icon "Open list of options" at bounding box center [443, 262] width 8 height 8
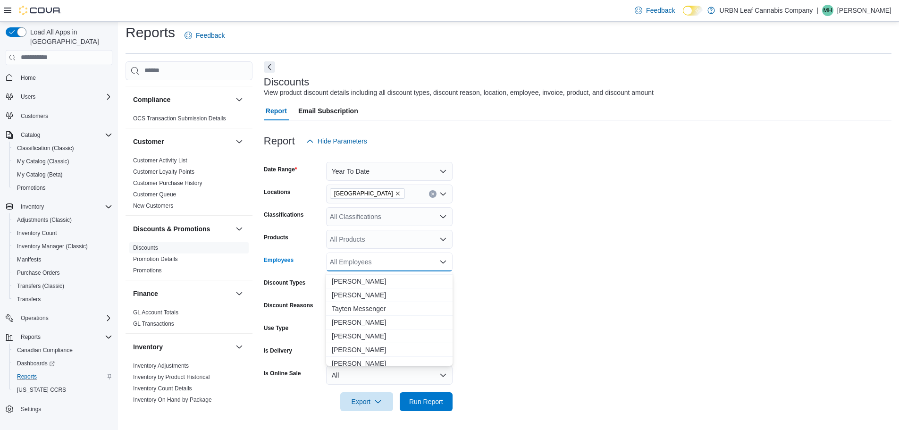
scroll to position [1905, 0]
click at [369, 329] on span "Tiffany Ristau" at bounding box center [389, 329] width 115 height 9
click at [537, 262] on form "Date Range Year To Date Locations Stony Plain Classifications All Classificatio…" at bounding box center [578, 281] width 628 height 261
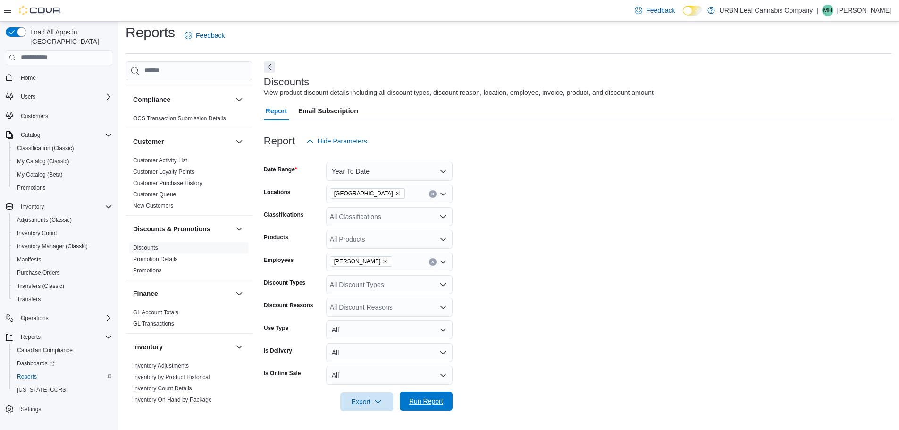
click at [425, 405] on span "Run Report" at bounding box center [426, 400] width 34 height 9
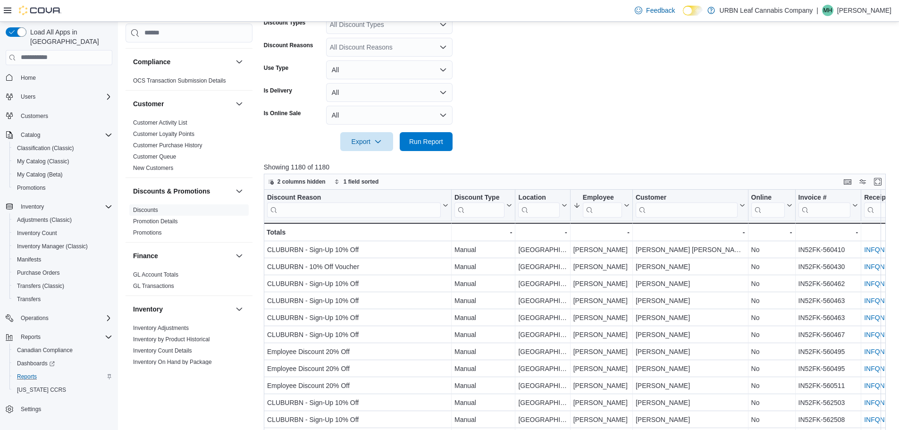
scroll to position [289, 0]
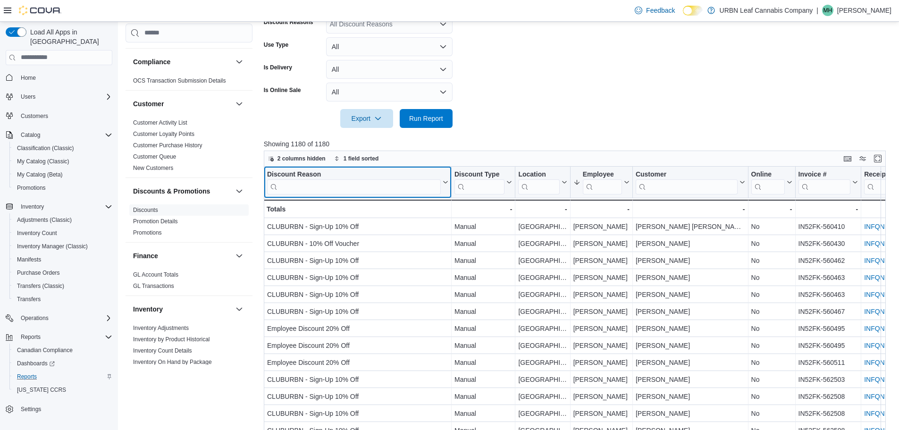
click at [337, 186] on input "search" at bounding box center [354, 186] width 174 height 15
type input "**"
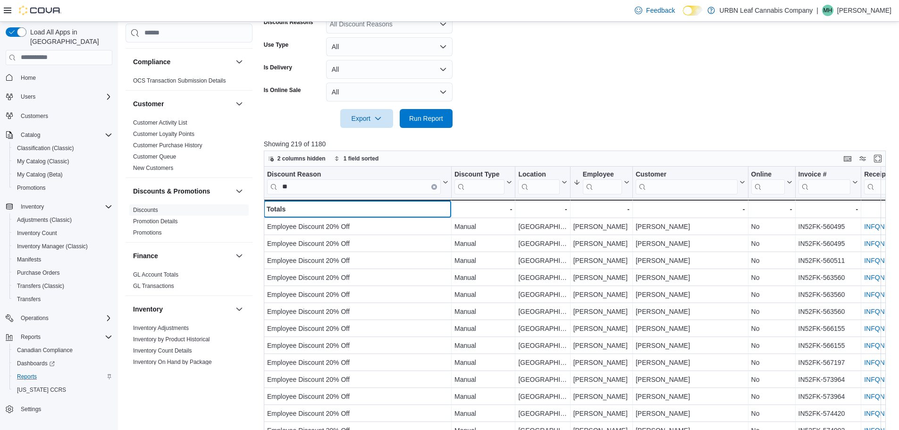
click at [374, 207] on div "Totals" at bounding box center [358, 208] width 182 height 11
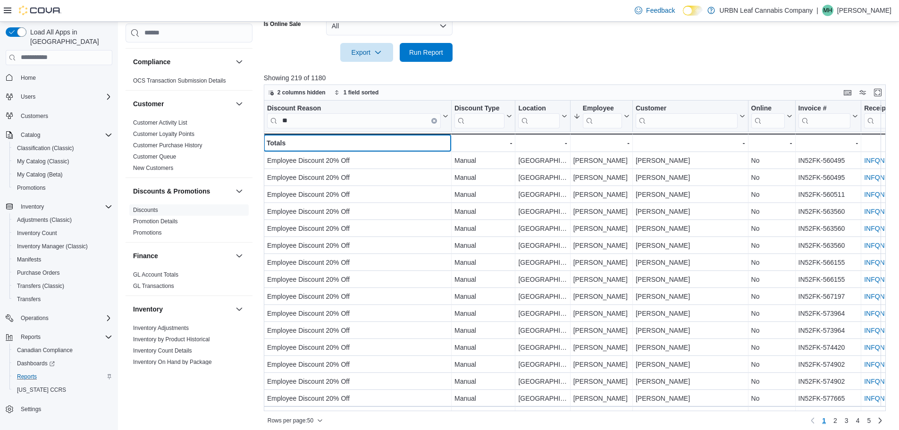
scroll to position [361, 0]
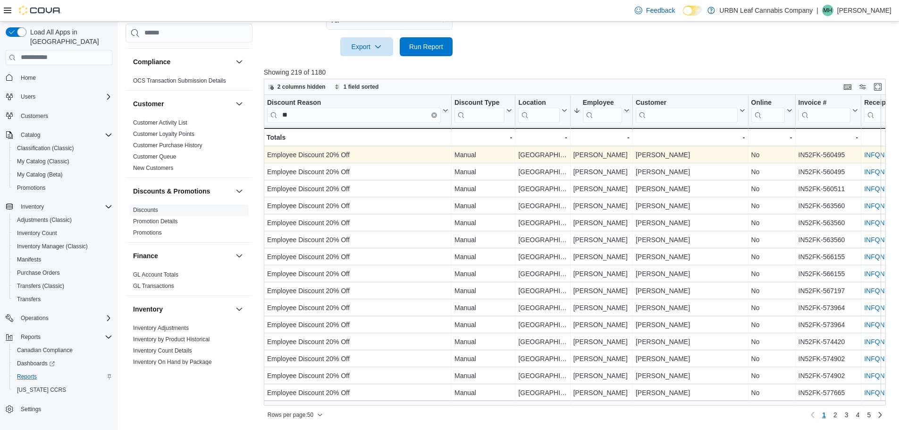
click at [879, 155] on link "INFQNL-CHB5DN" at bounding box center [891, 155] width 54 height 8
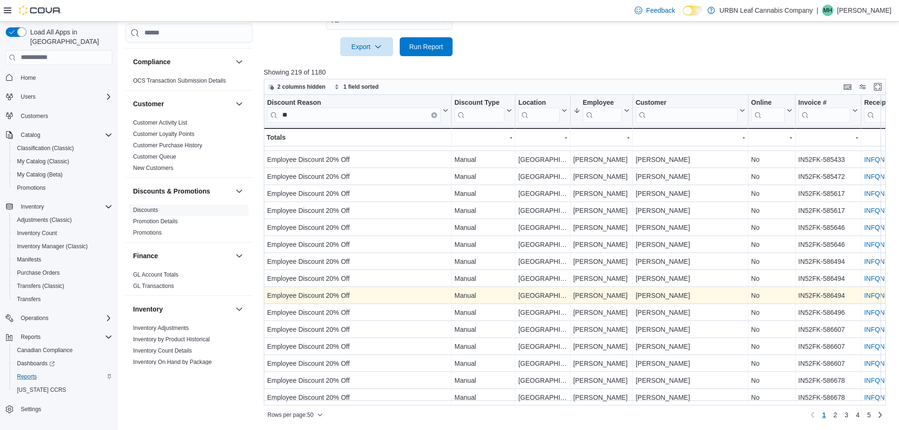
scroll to position [595, 0]
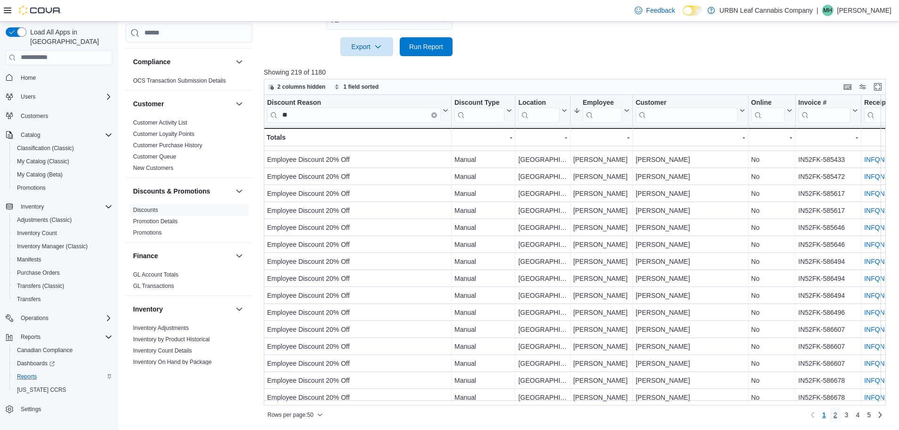
click at [841, 414] on link "2" at bounding box center [835, 414] width 11 height 15
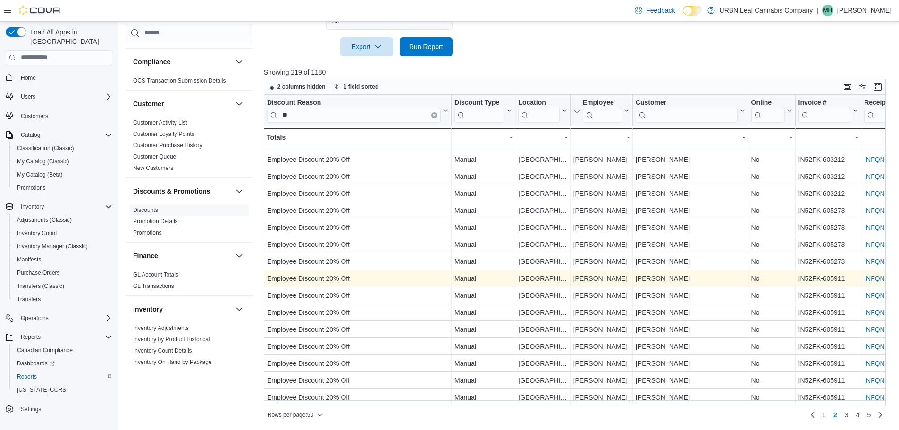
click at [874, 275] on link "INFQNL-GWPJZ7" at bounding box center [890, 279] width 53 height 8
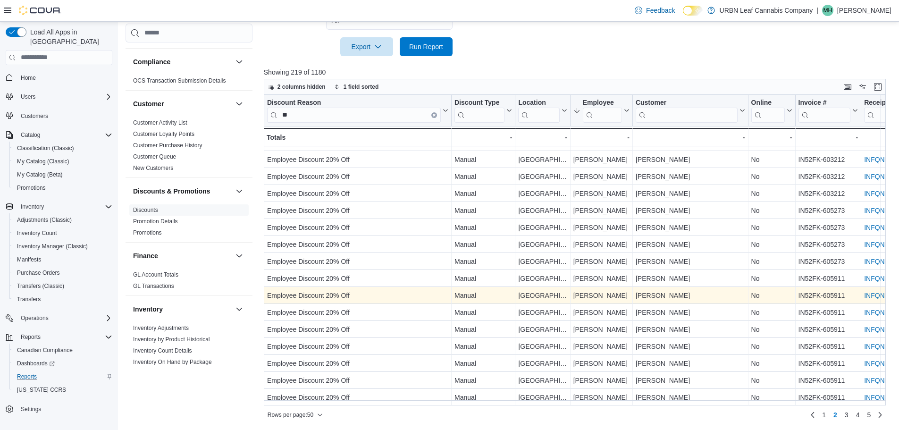
click at [881, 293] on link "INFQNL-GWPJZ7" at bounding box center [890, 296] width 53 height 8
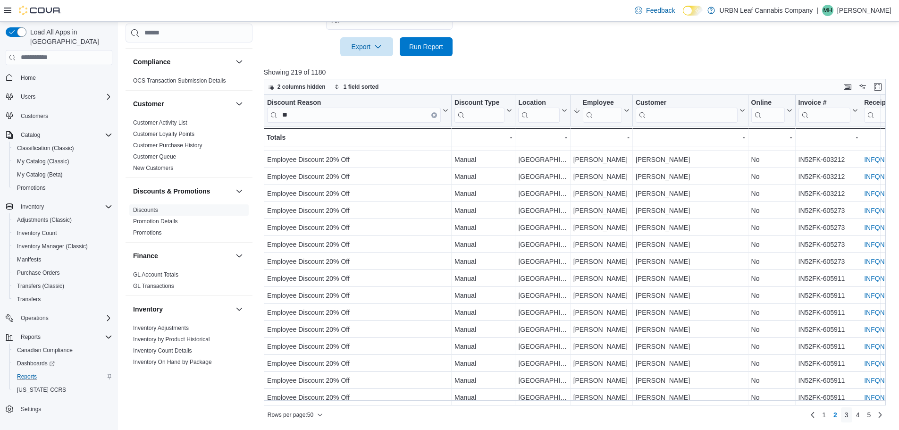
click at [852, 415] on link "3" at bounding box center [846, 414] width 11 height 15
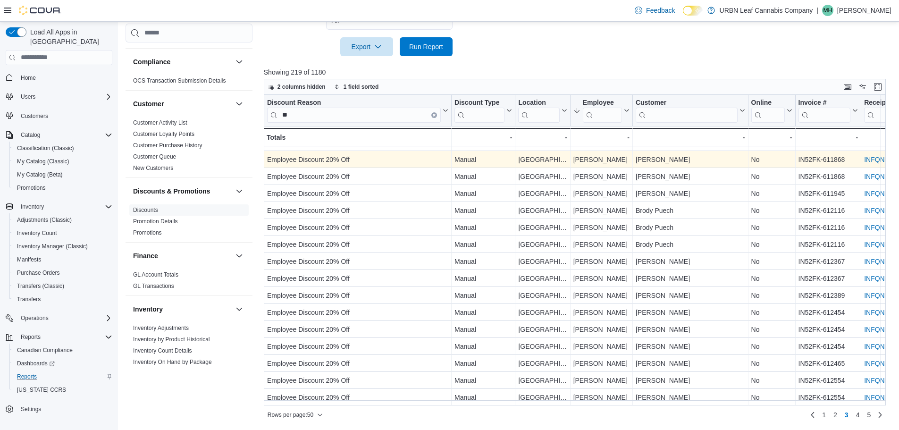
click at [877, 156] on link "INFQNL-HCKZBN" at bounding box center [891, 160] width 54 height 8
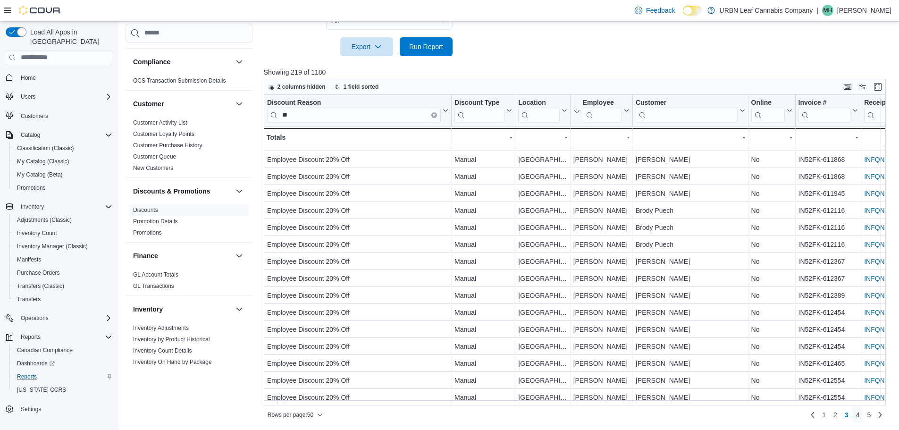
click at [860, 414] on span "4" at bounding box center [858, 414] width 4 height 9
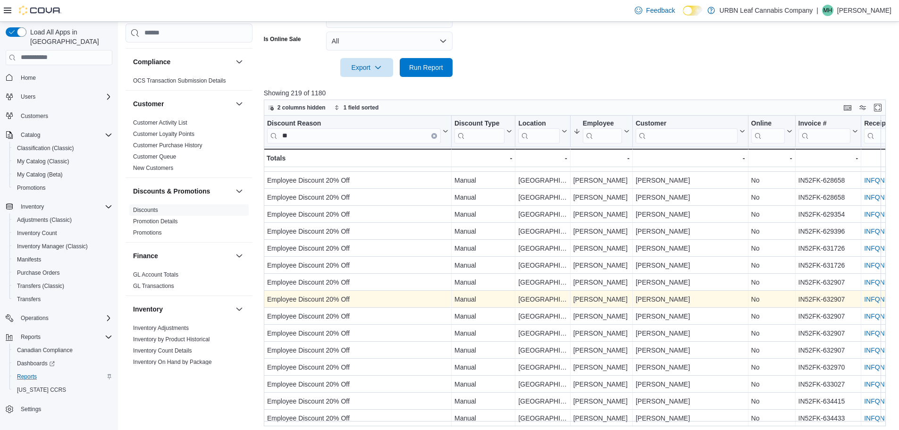
scroll to position [361, 0]
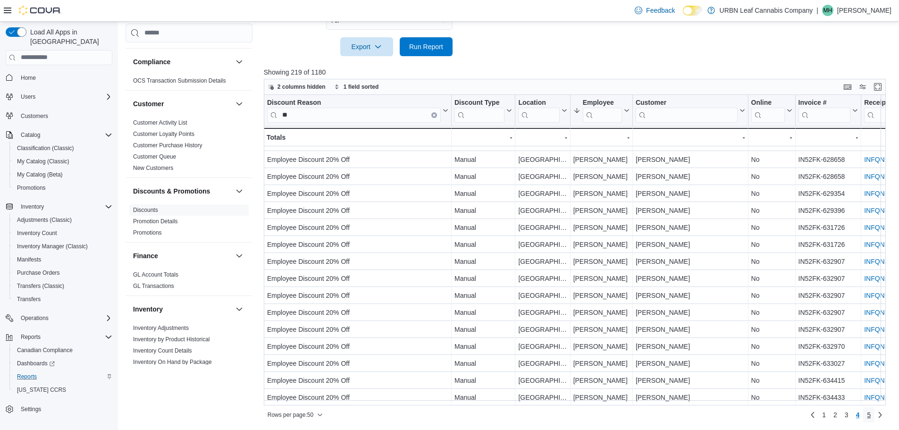
click at [871, 412] on span "5" at bounding box center [869, 414] width 4 height 9
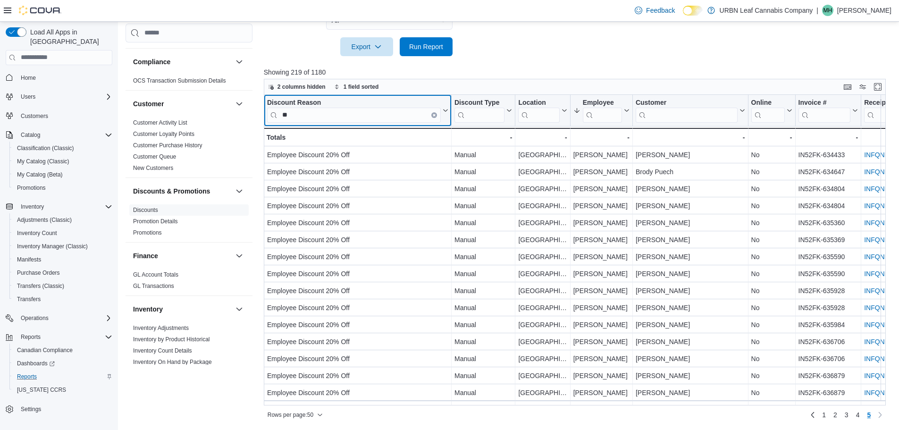
click at [432, 114] on button "Clear input" at bounding box center [434, 115] width 6 height 6
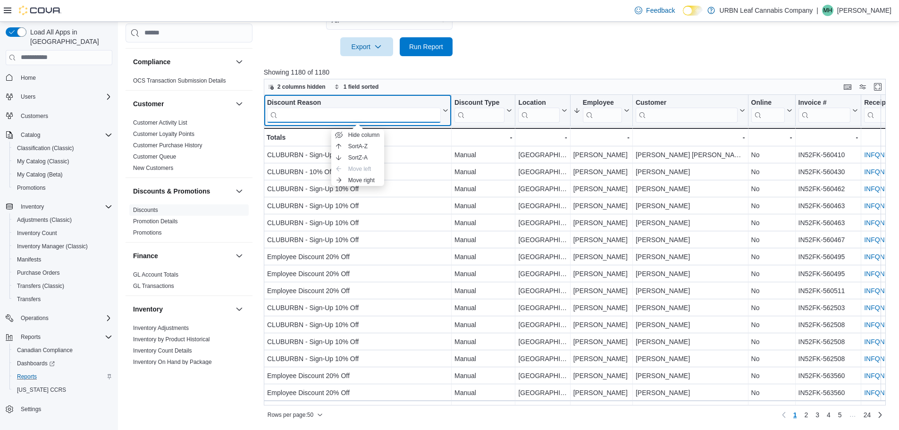
click at [361, 113] on input "search" at bounding box center [354, 114] width 174 height 15
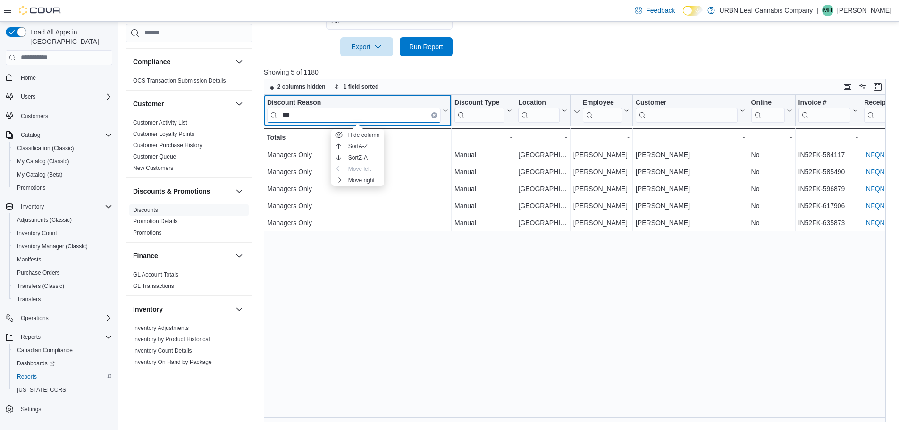
type input "***"
click at [427, 324] on div "Discount Reason *** Click to view column header actions Discount Type Click to …" at bounding box center [578, 259] width 629 height 328
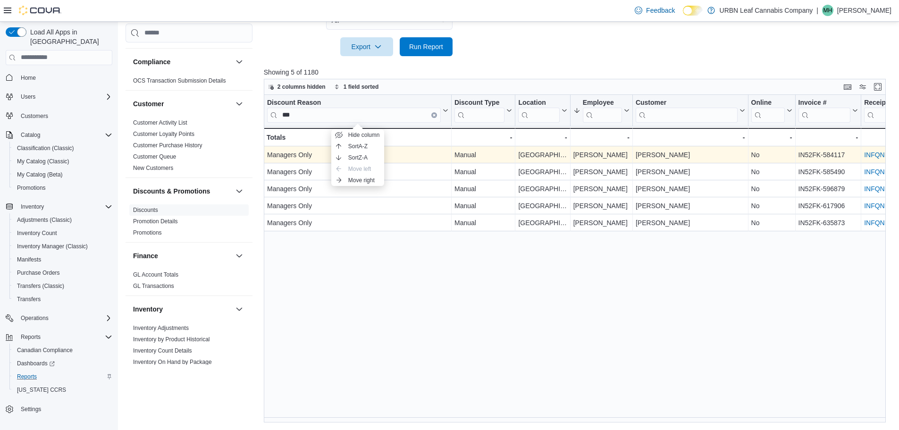
click at [882, 154] on link "INFQNL-F8MN58" at bounding box center [890, 155] width 52 height 8
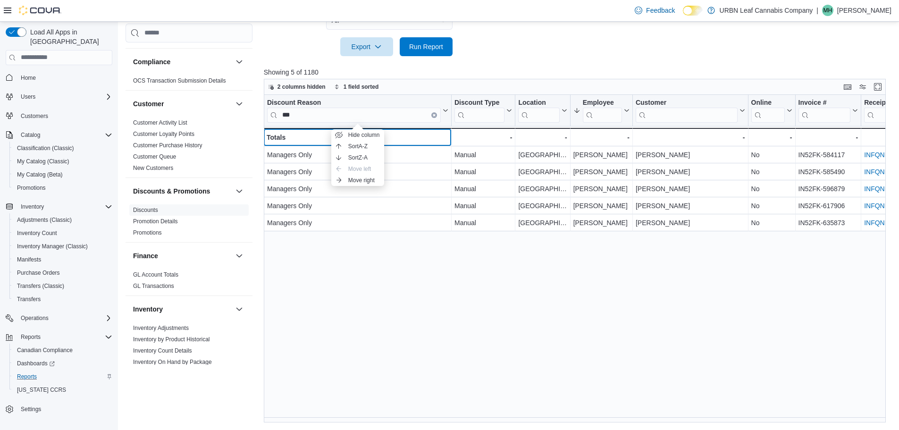
click at [436, 138] on div "Totals" at bounding box center [358, 137] width 182 height 11
click at [376, 115] on input "***" at bounding box center [354, 114] width 174 height 15
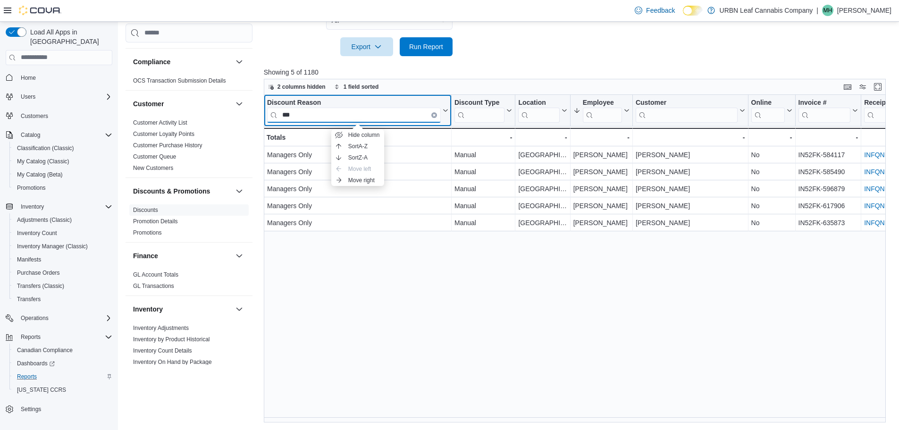
click at [376, 115] on input "***" at bounding box center [354, 114] width 174 height 15
click at [382, 103] on div "Discount Reason" at bounding box center [354, 102] width 174 height 9
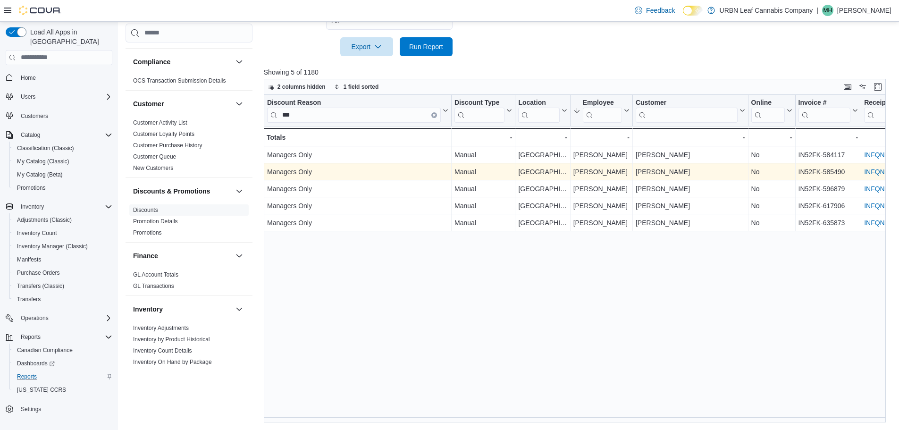
click at [884, 173] on link "INFQNL-FCQ68C" at bounding box center [890, 172] width 52 height 8
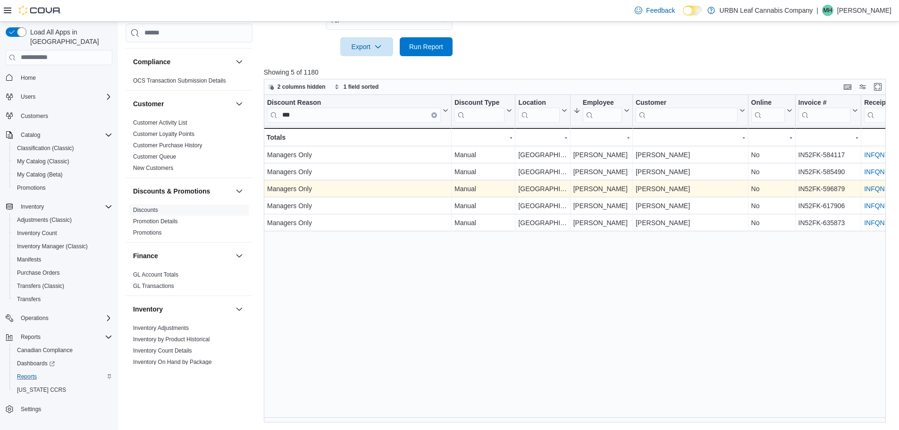
click at [874, 190] on link "INFQNL-G7HRWW" at bounding box center [892, 189] width 57 height 8
click at [876, 188] on link "INFQNL-G7HRWW" at bounding box center [892, 189] width 57 height 8
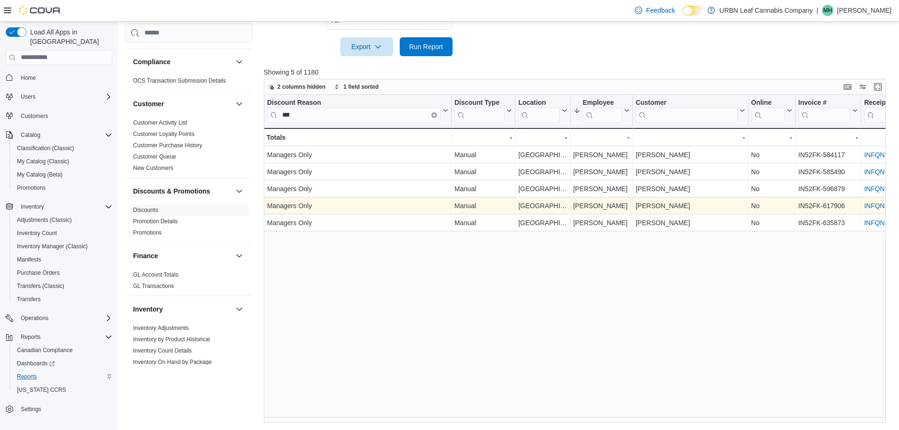
click at [877, 204] on link "INFQNL-HTKFHQ" at bounding box center [891, 206] width 54 height 8
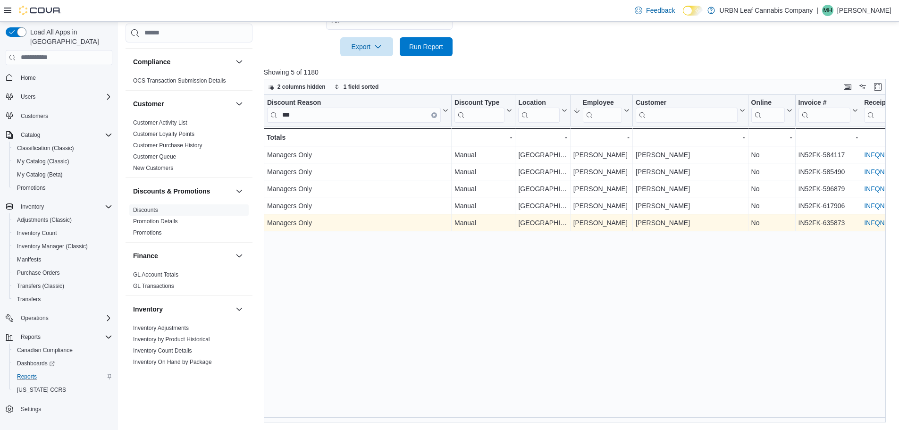
click at [870, 223] on link "INFQNL-K9C09T" at bounding box center [889, 223] width 51 height 8
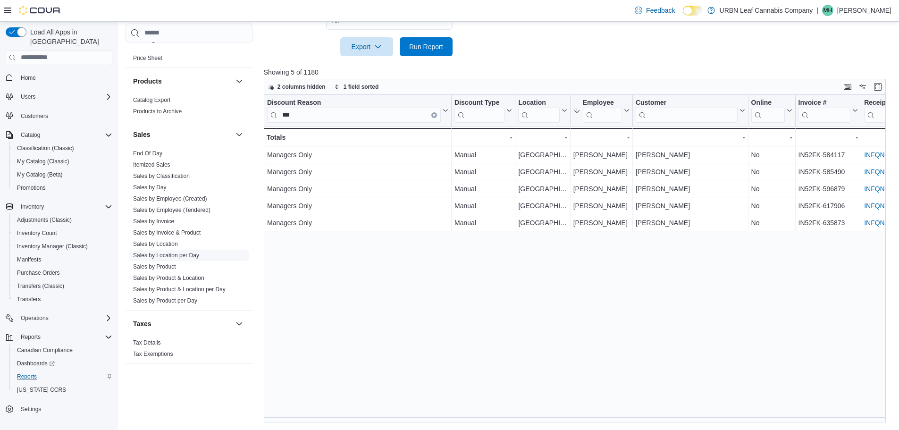
scroll to position [588, 0]
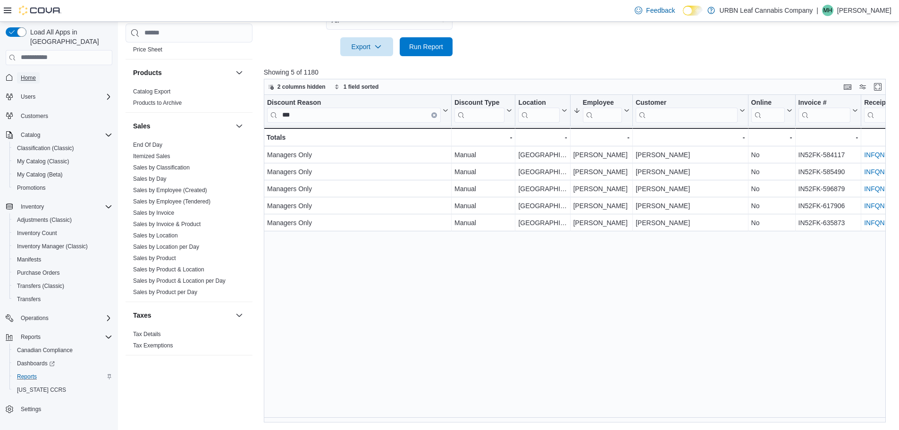
click at [33, 74] on span "Home" at bounding box center [28, 78] width 15 height 8
